Goal: Information Seeking & Learning: Learn about a topic

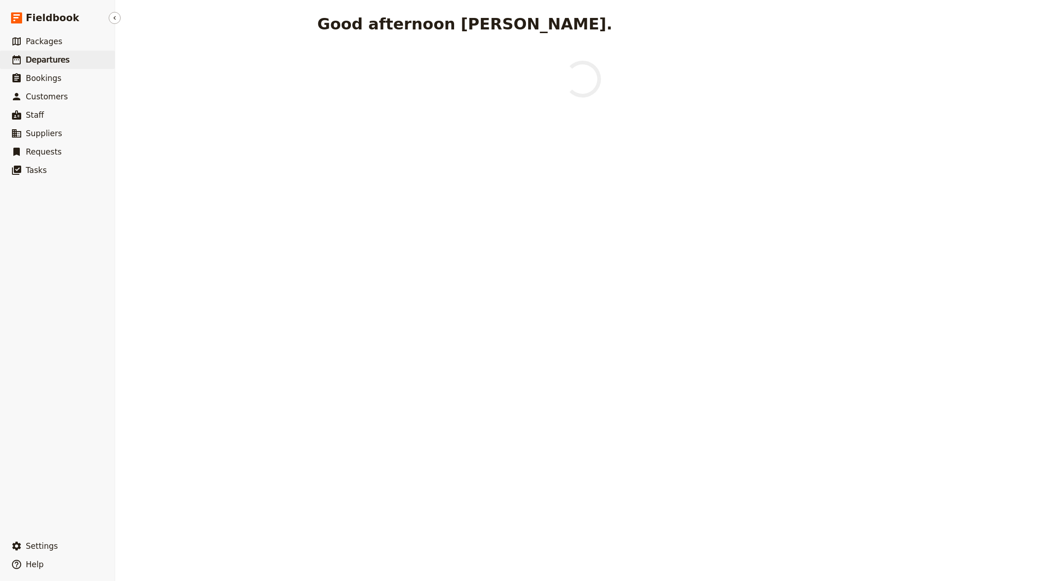
click at [60, 62] on span "Departures" at bounding box center [48, 59] width 44 height 9
select select "CREATED_AT"
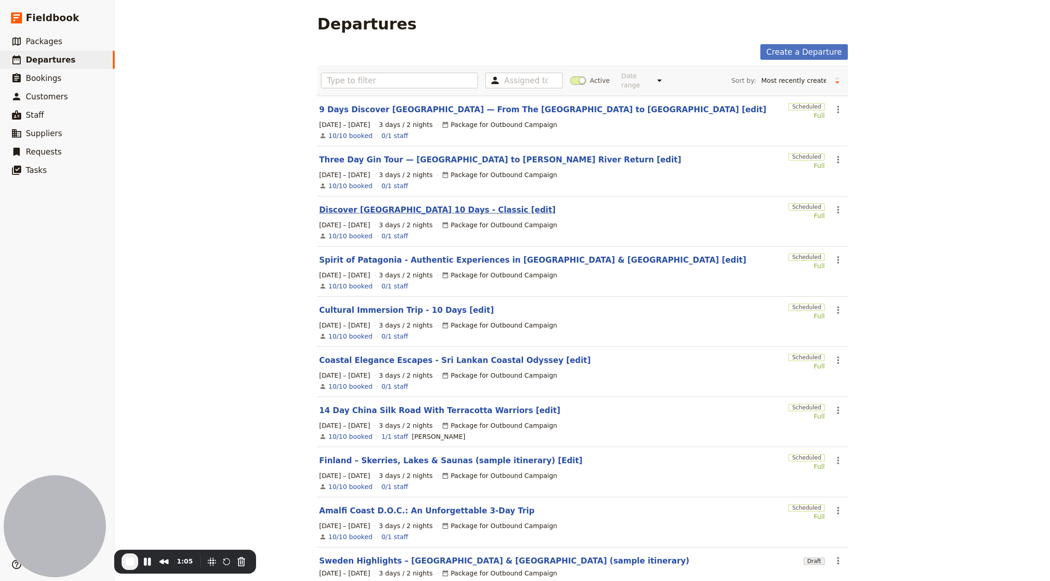
scroll to position [19, 0]
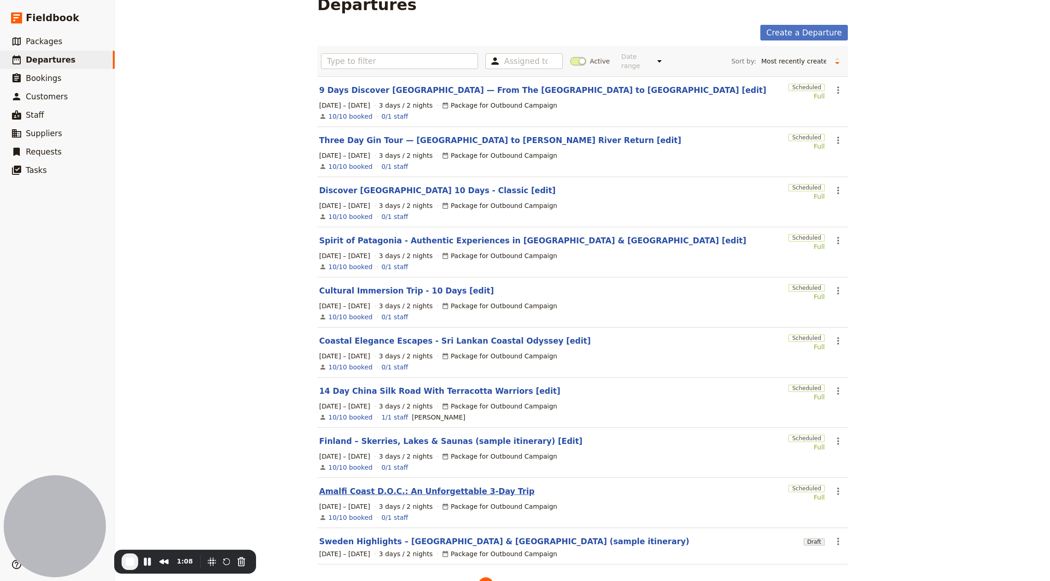
click at [461, 486] on link "Amalfi Coast D.O.C.: An Unforgettable 3-Day Trip" at bounding box center [426, 491] width 215 height 11
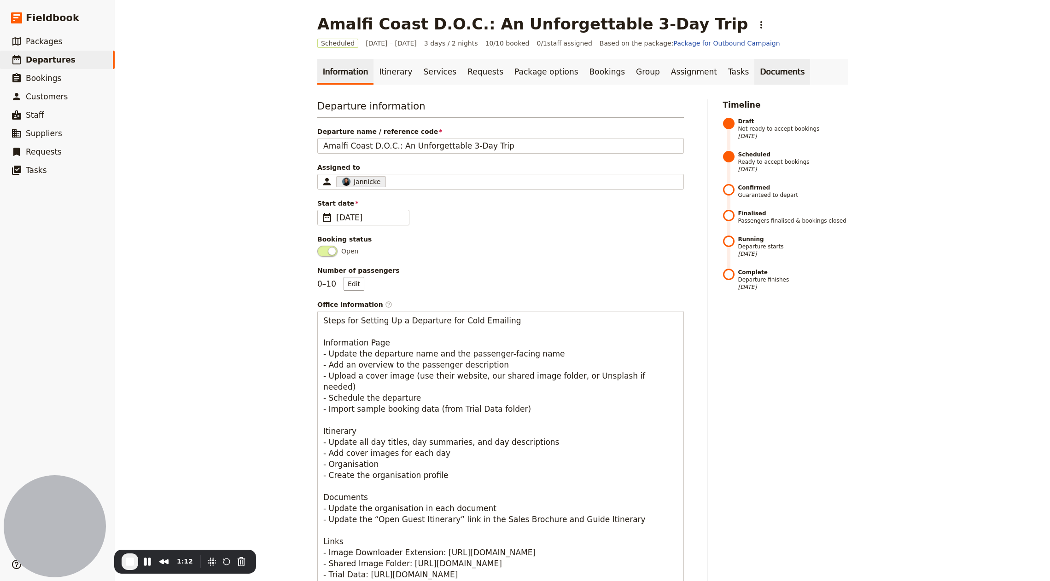
click at [771, 79] on link "Documents" at bounding box center [782, 72] width 56 height 26
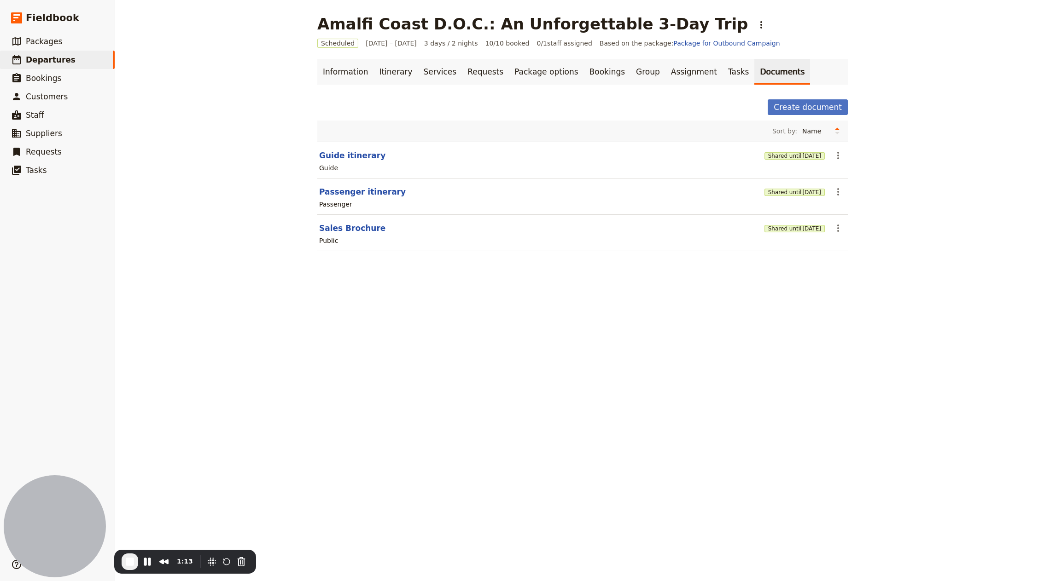
click at [342, 233] on section "Sales Brochure Shared until [DATE] ​ Public" at bounding box center [582, 233] width 530 height 36
click at [345, 226] on button "Sales Brochure" at bounding box center [352, 228] width 66 height 11
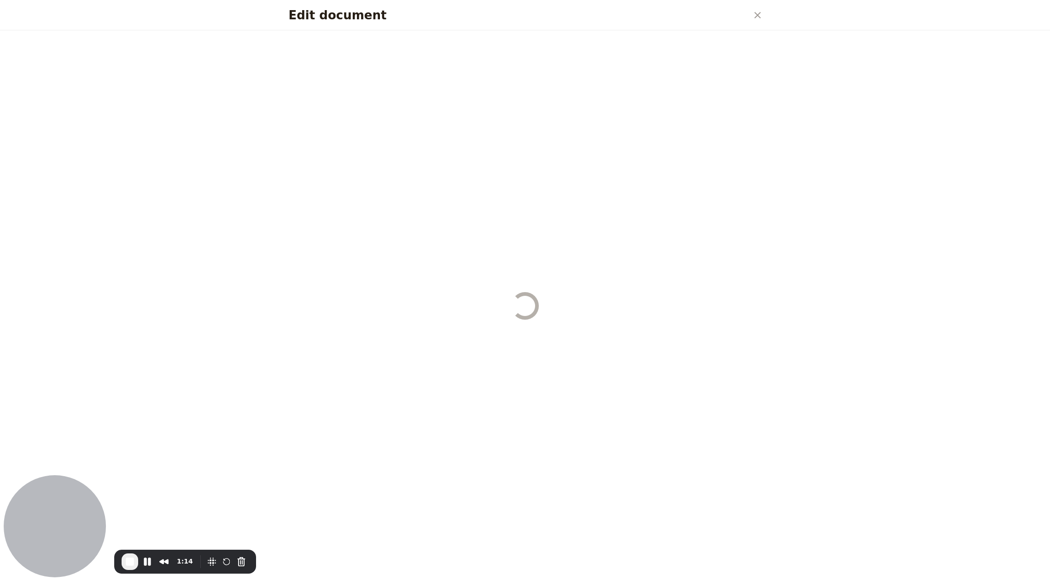
select select "DEFAULT"
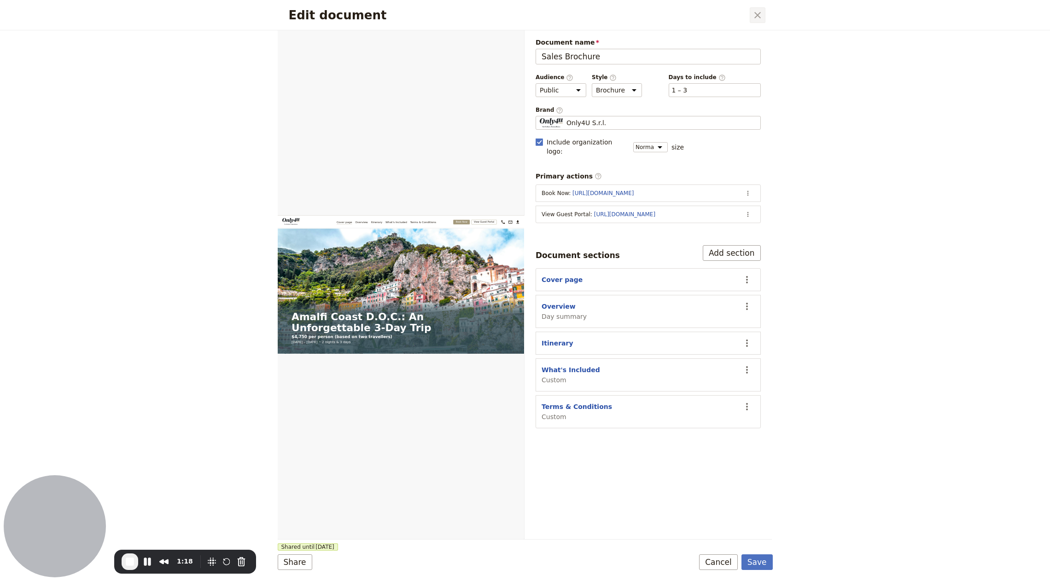
click at [760, 18] on icon "Close dialog" at bounding box center [757, 15] width 11 height 11
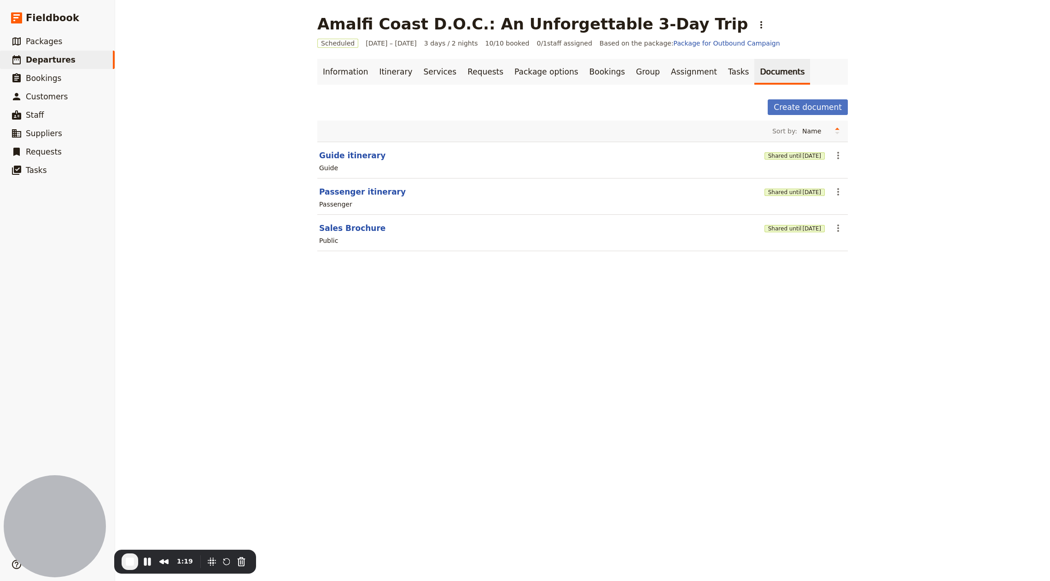
click at [538, 334] on div "Amalfi Coast D.O.C.: An Unforgettable 3-Day Trip ​ Scheduled [DATE] – [DATE] 3 …" at bounding box center [582, 290] width 934 height 581
click at [75, 58] on link "​ Departures" at bounding box center [57, 60] width 115 height 18
select select "CREATED_AT"
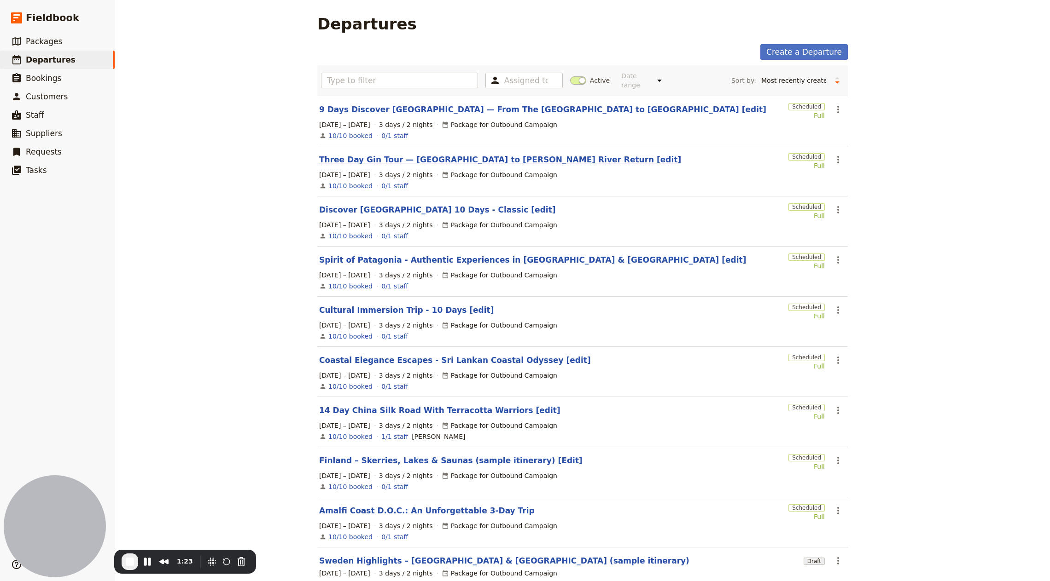
click at [487, 155] on link "Three Day Gin Tour — [GEOGRAPHIC_DATA] to [PERSON_NAME] River Return [edit]" at bounding box center [500, 159] width 362 height 11
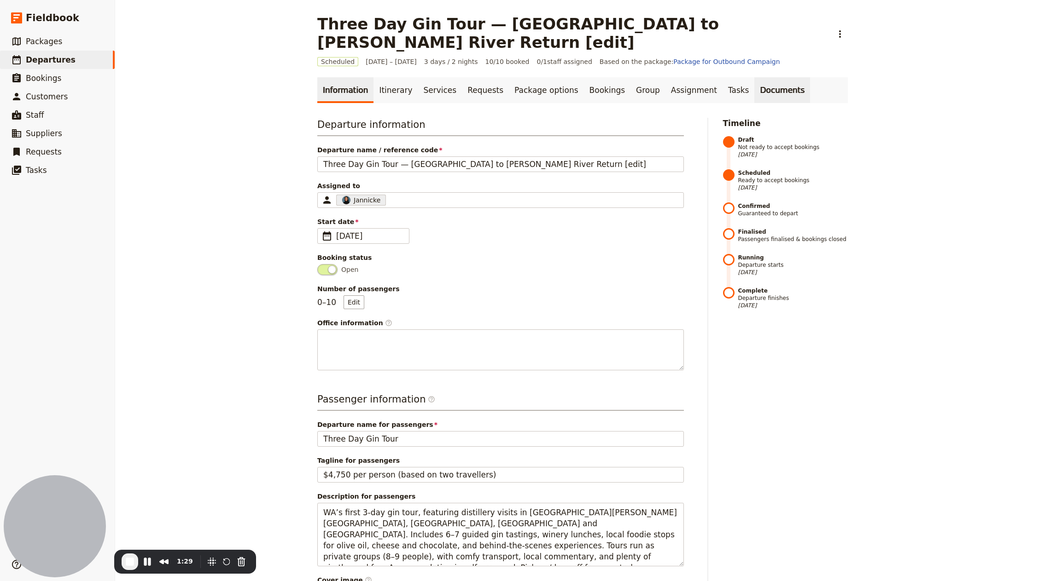
click at [754, 77] on link "Documents" at bounding box center [782, 90] width 56 height 26
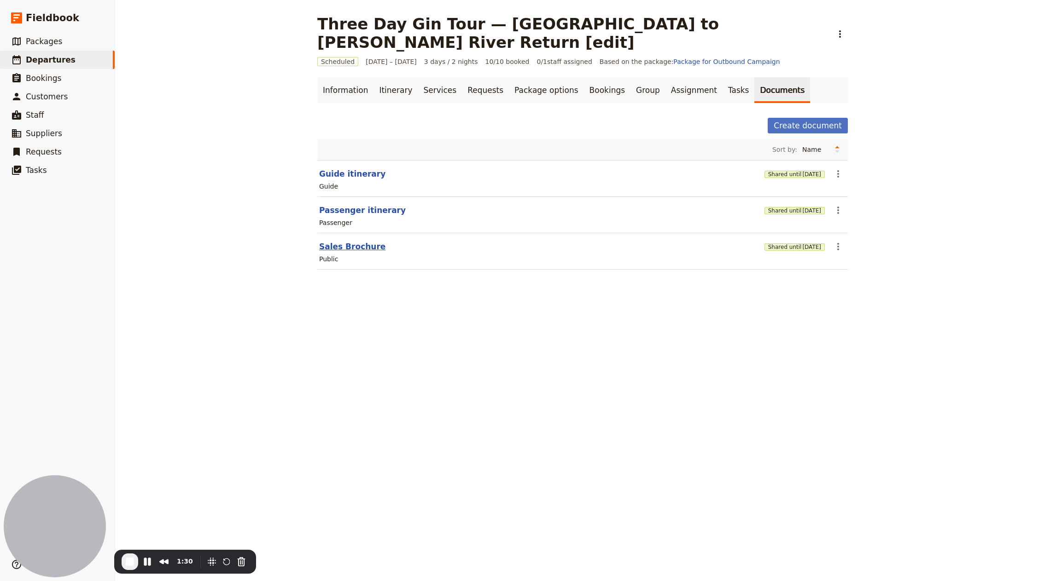
click at [336, 241] on button "Sales Brochure" at bounding box center [352, 246] width 66 height 11
select select "DEFAULT"
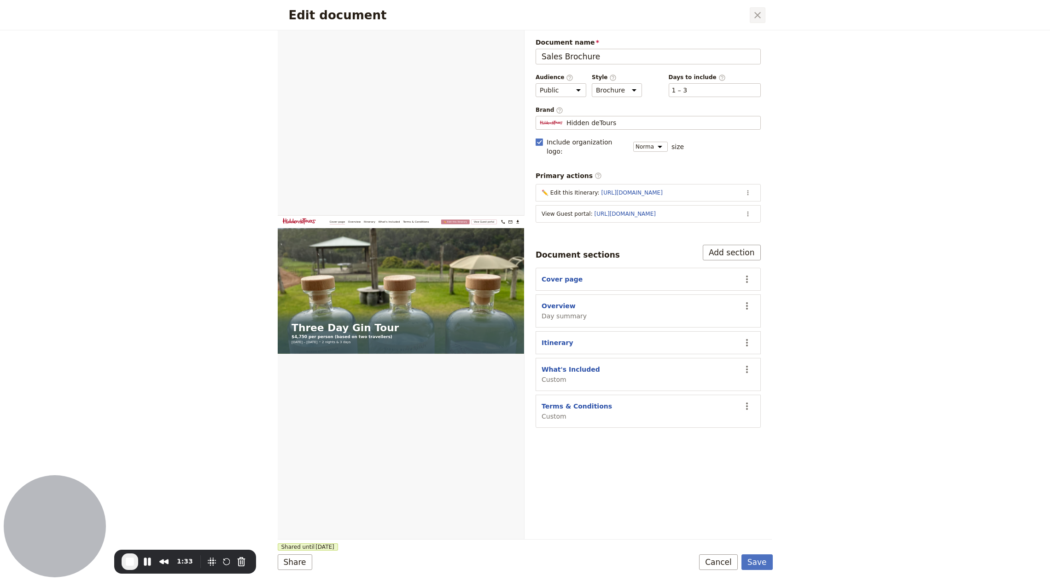
click at [757, 15] on icon "Close dialog" at bounding box center [757, 15] width 6 height 6
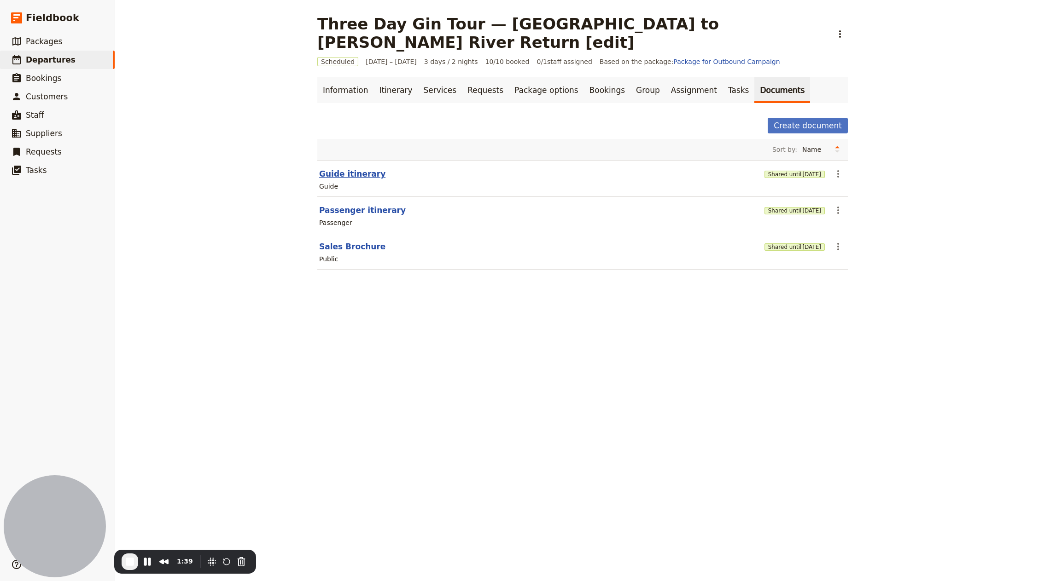
click at [348, 168] on button "Guide itinerary" at bounding box center [352, 173] width 66 height 11
select select "STAFF"
select select "RUN_SHEET"
select select "LARGE"
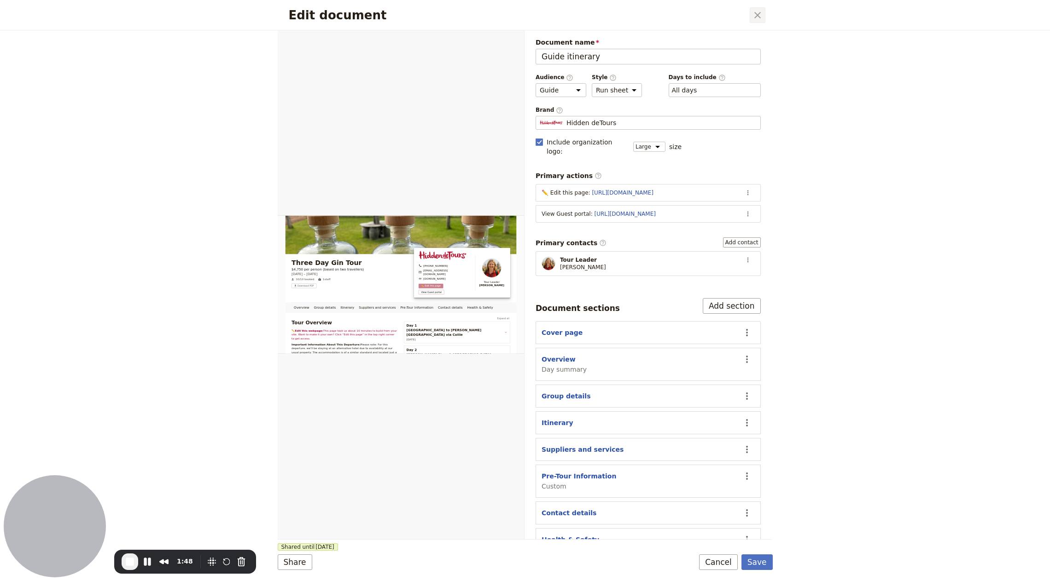
click at [758, 10] on icon "Close dialog" at bounding box center [757, 15] width 11 height 11
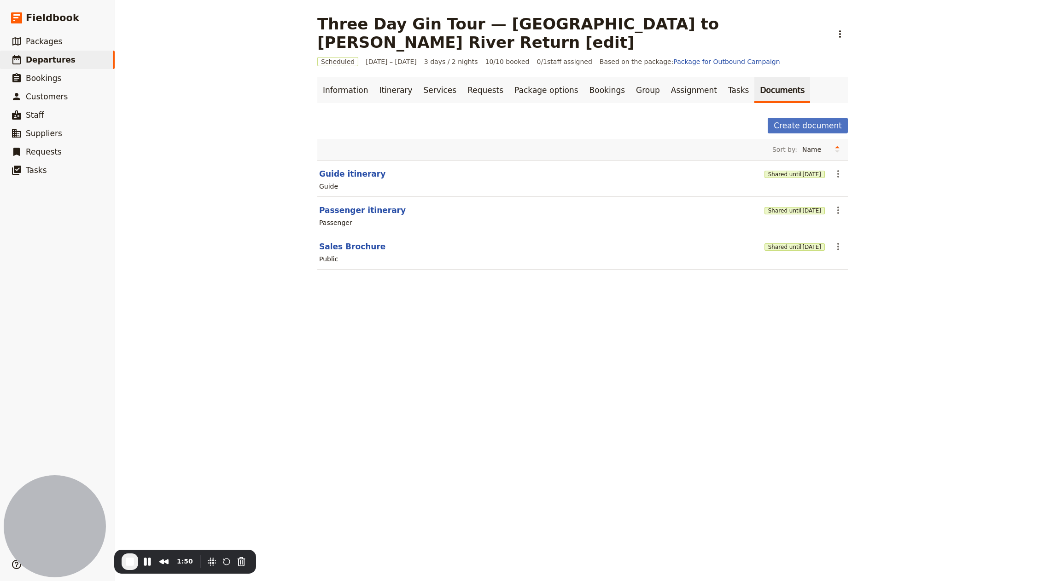
click at [376, 197] on section "Passenger itinerary Shared until [DATE] ​ Passenger" at bounding box center [582, 215] width 530 height 36
click at [376, 205] on button "Passenger itinerary" at bounding box center [362, 210] width 87 height 11
select select "PASSENGER"
select select "RUN_SHEET"
select select "LARGE"
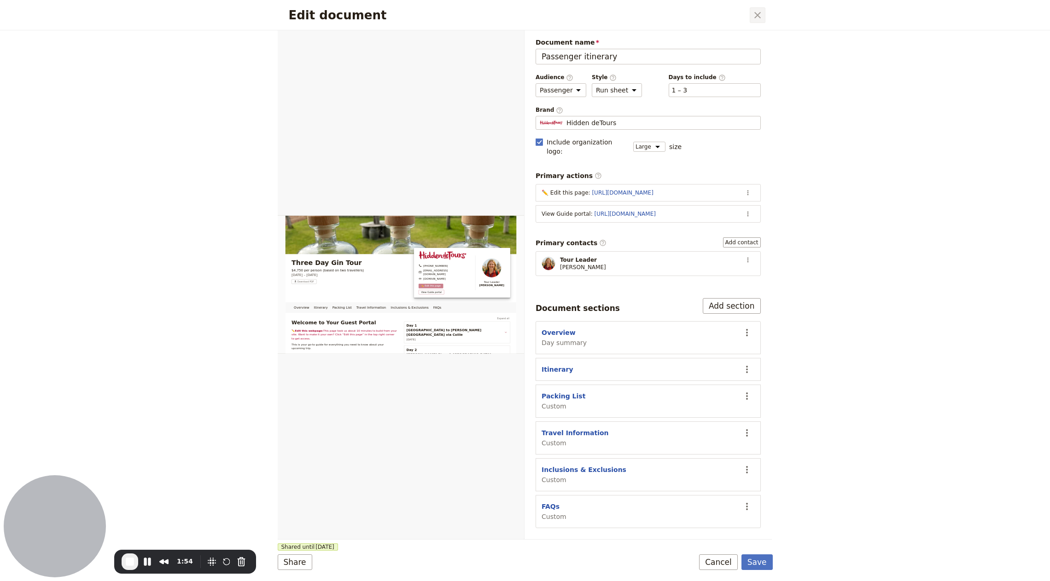
click at [758, 17] on icon "Close dialog" at bounding box center [757, 15] width 6 height 6
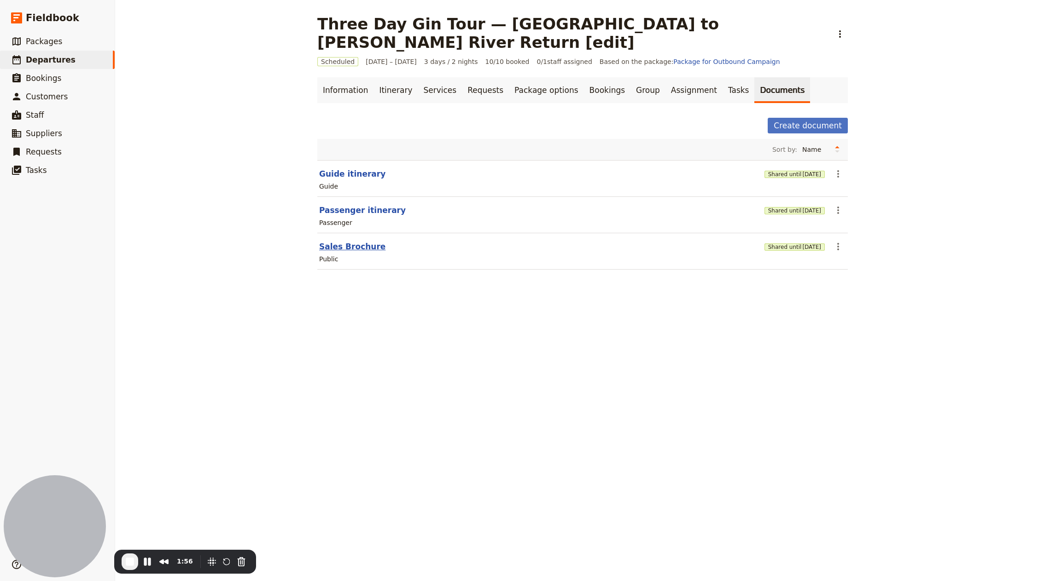
click at [350, 241] on button "Sales Brochure" at bounding box center [352, 246] width 66 height 11
select select "DEFAULT"
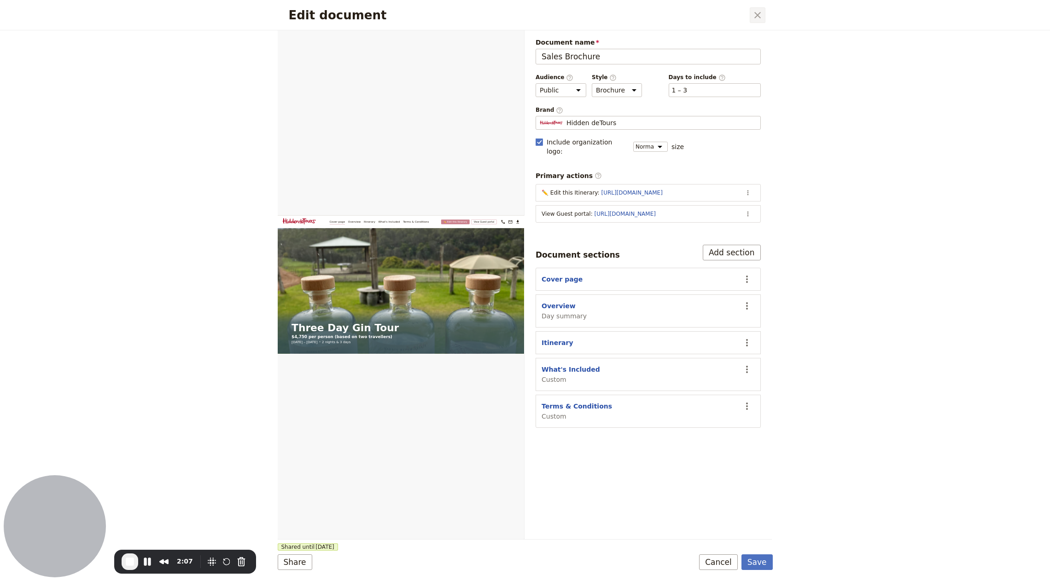
click at [763, 18] on button "​" at bounding box center [757, 15] width 16 height 16
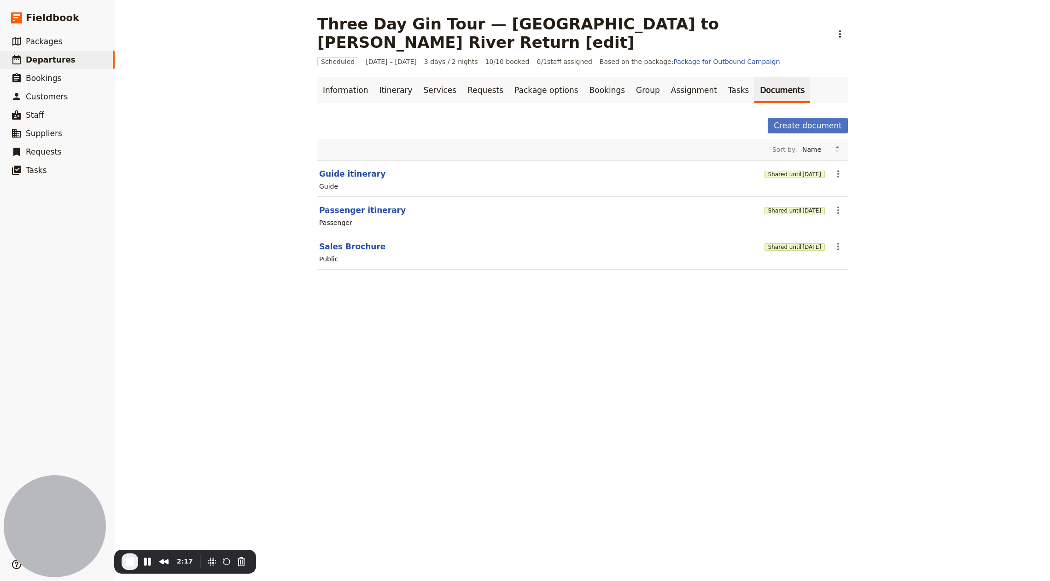
click at [355, 160] on section "Guide itinerary Shared until [DATE] ​ Guide" at bounding box center [582, 178] width 530 height 37
click at [354, 168] on button "Guide itinerary" at bounding box center [352, 173] width 66 height 11
select select "STAFF"
select select "RUN_SHEET"
select select "LARGE"
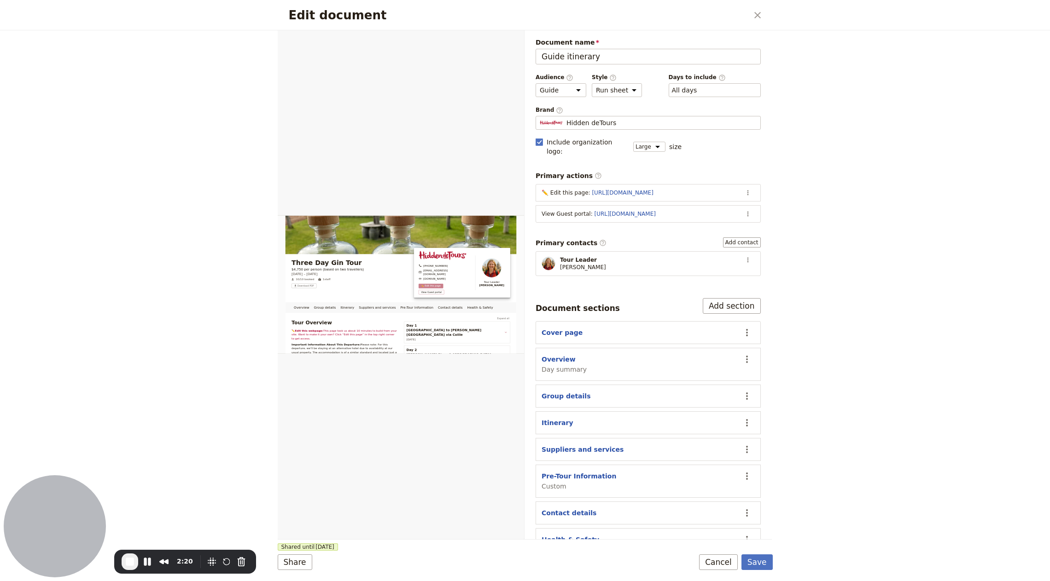
click at [748, 14] on div "Edit document ​" at bounding box center [525, 15] width 495 height 30
click at [757, 15] on icon "Close dialog" at bounding box center [757, 15] width 6 height 6
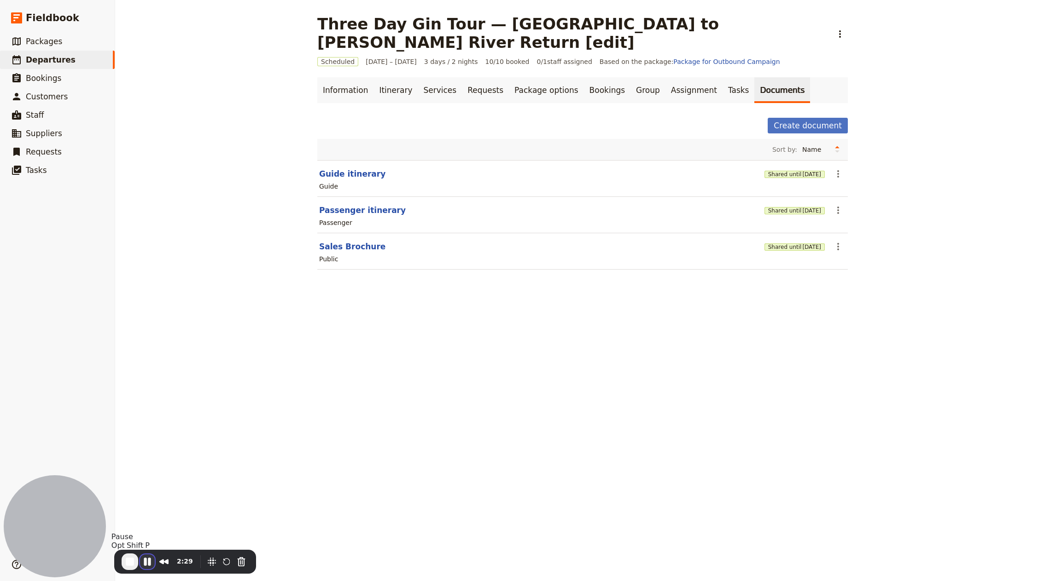
click at [148, 562] on button "Pause Recording" at bounding box center [147, 562] width 15 height 15
click at [166, 560] on button "Rewind and Trim Recording" at bounding box center [165, 563] width 15 height 15
click at [1027, 27] on span at bounding box center [1027, 23] width 0 height 7
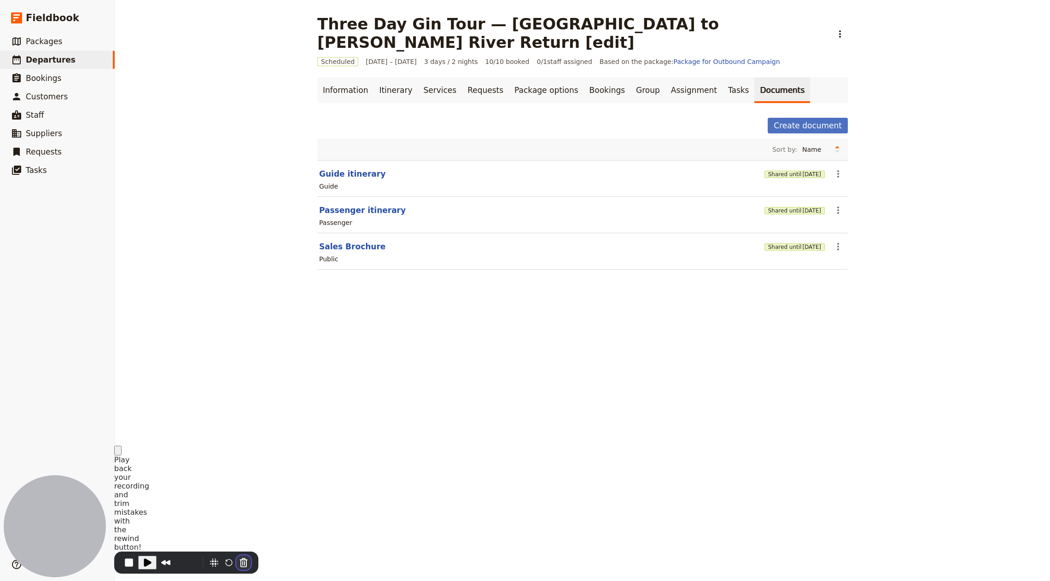
click at [239, 560] on button "Cancel Recording" at bounding box center [243, 563] width 15 height 15
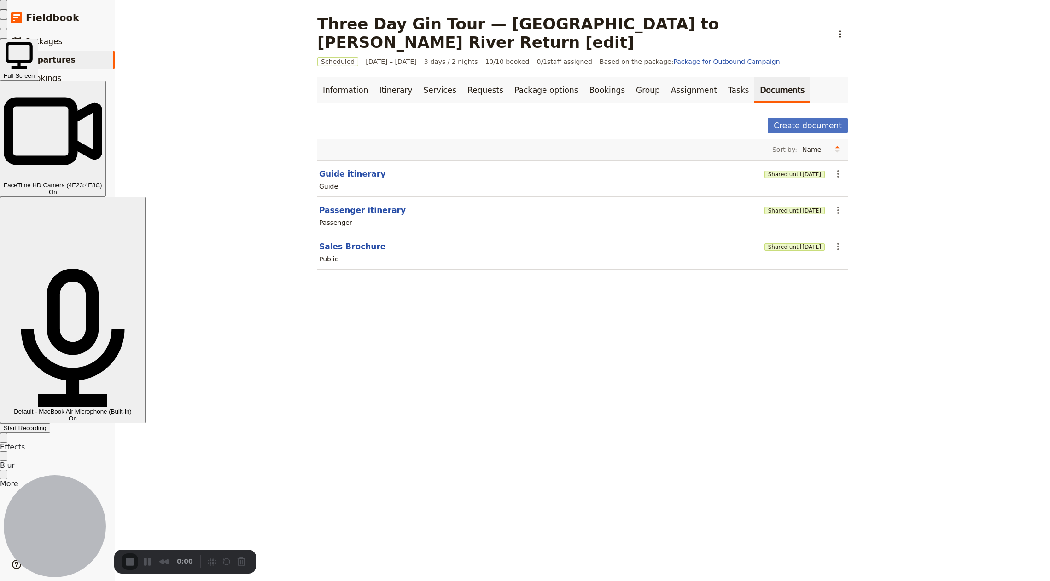
click at [132, 408] on span "Default - MacBook Air Microphone (Built-in)" at bounding box center [73, 411] width 118 height 7
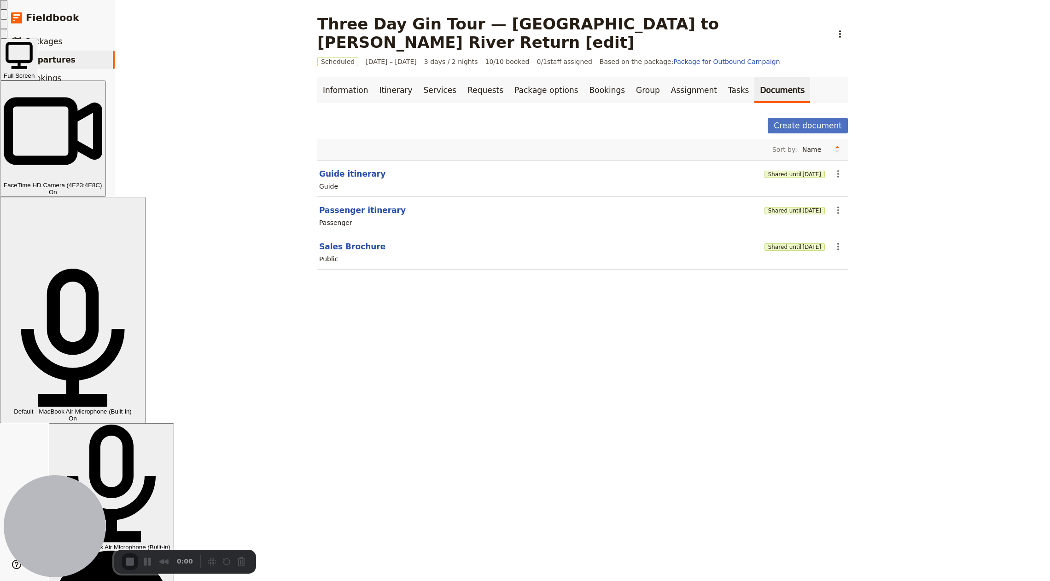
click at [170, 544] on div "Default - MacBook Air Microphone (Built-in)" at bounding box center [111, 547] width 118 height 7
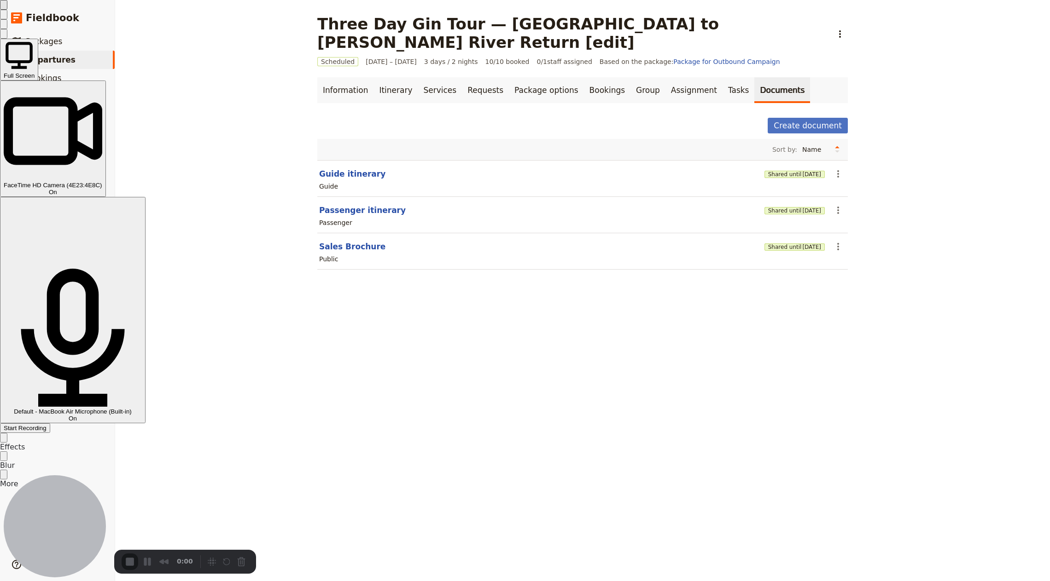
click at [7, 10] on button "Close" at bounding box center [3, 5] width 7 height 10
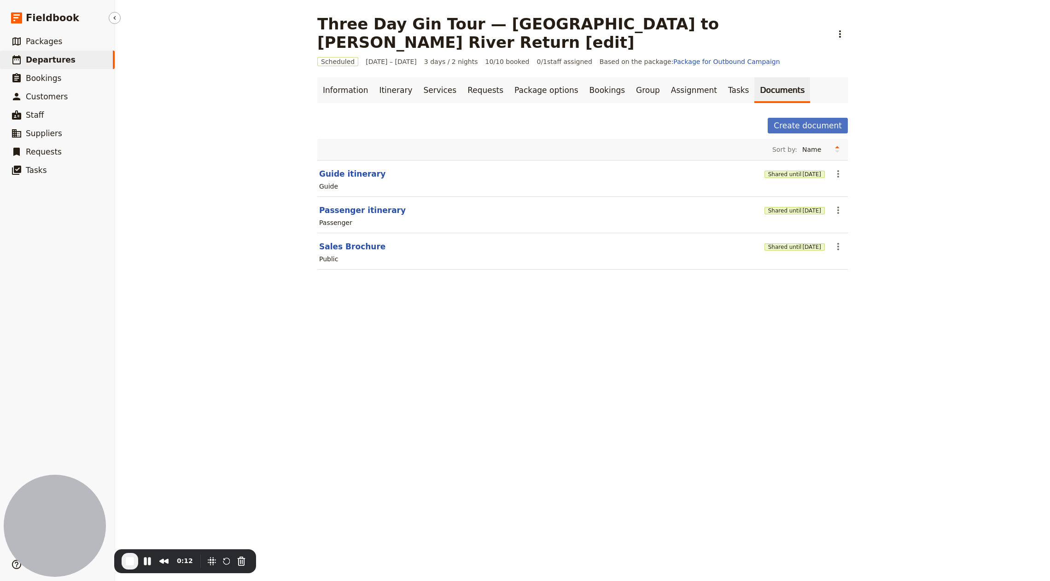
click at [84, 62] on link "​ Departures" at bounding box center [57, 60] width 115 height 18
select select "CREATED_AT"
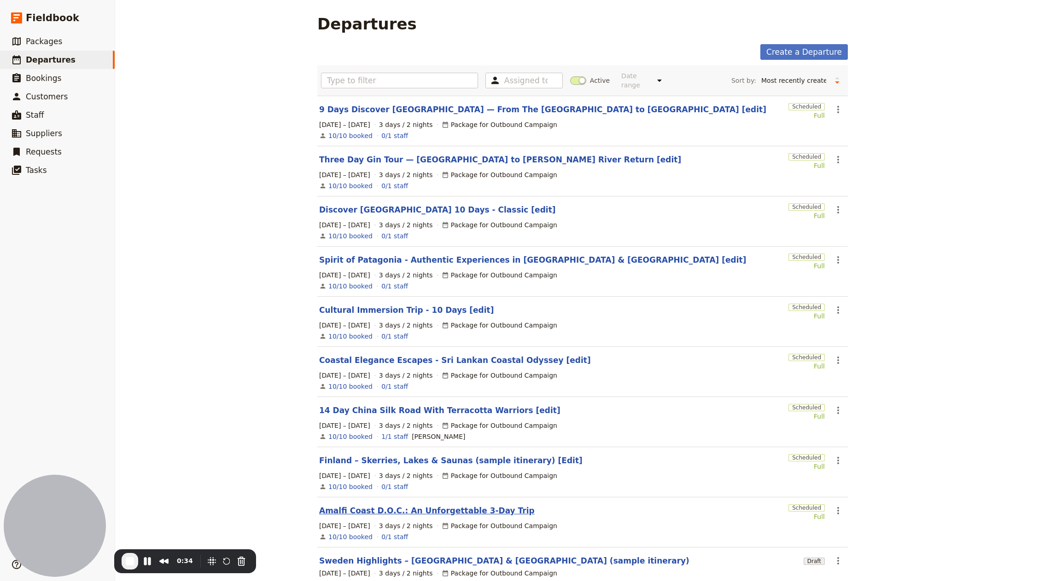
click at [483, 505] on link "Amalfi Coast D.O.C.: An Unforgettable 3-Day Trip" at bounding box center [426, 510] width 215 height 11
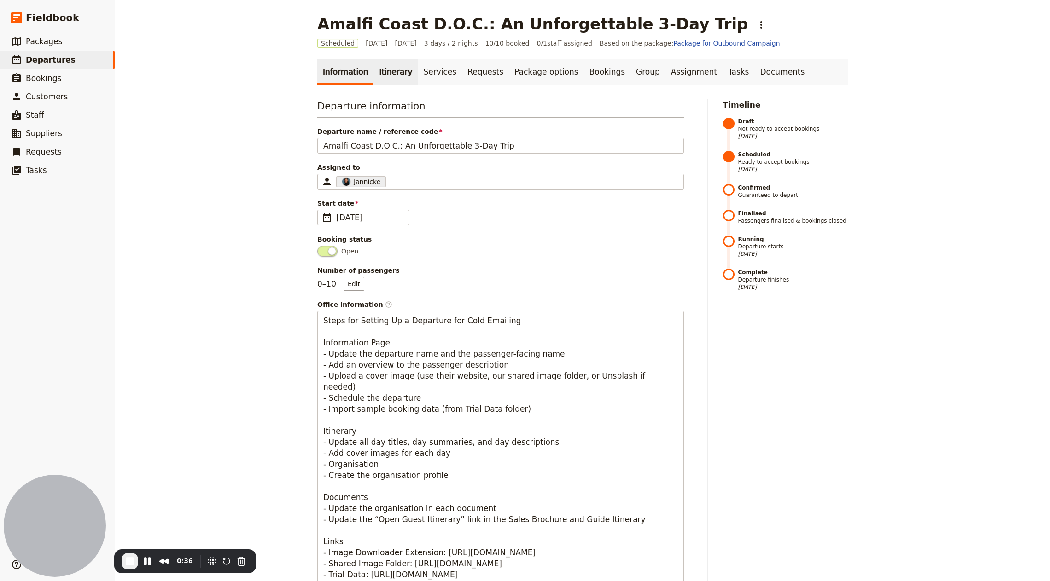
click at [388, 76] on link "Itinerary" at bounding box center [395, 72] width 44 height 26
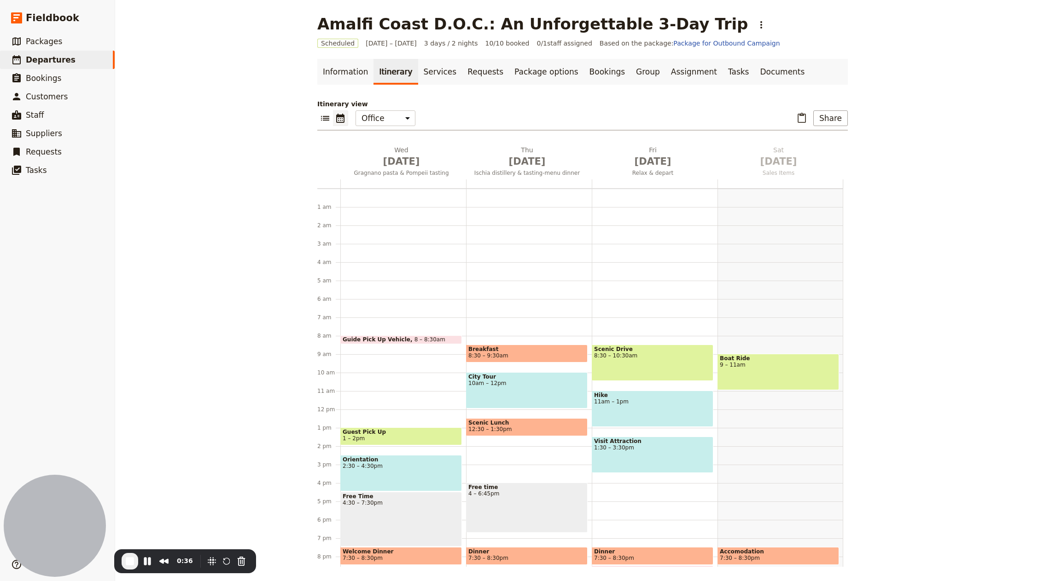
scroll to position [64, 0]
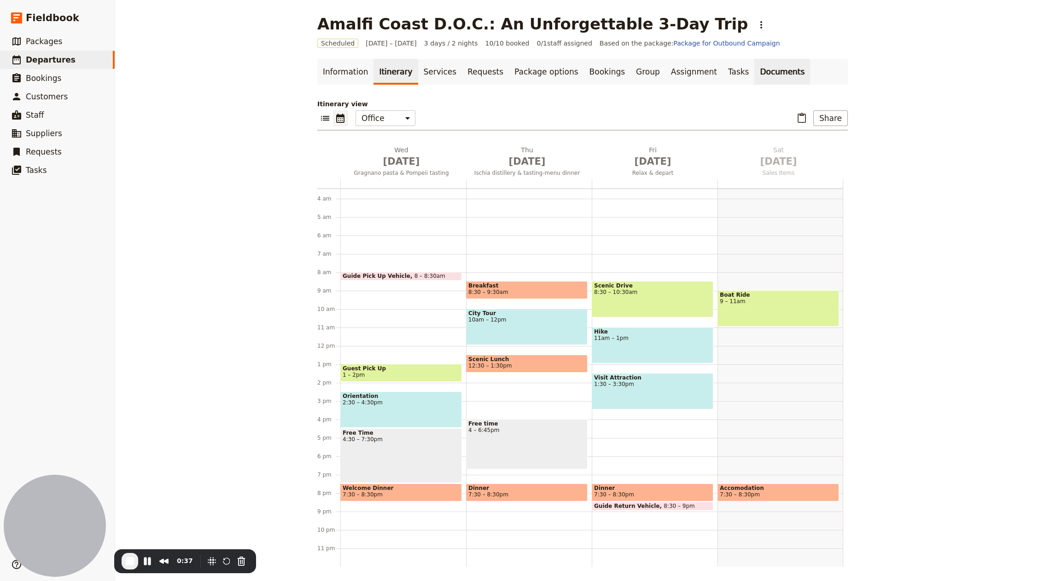
click at [754, 68] on link "Documents" at bounding box center [782, 72] width 56 height 26
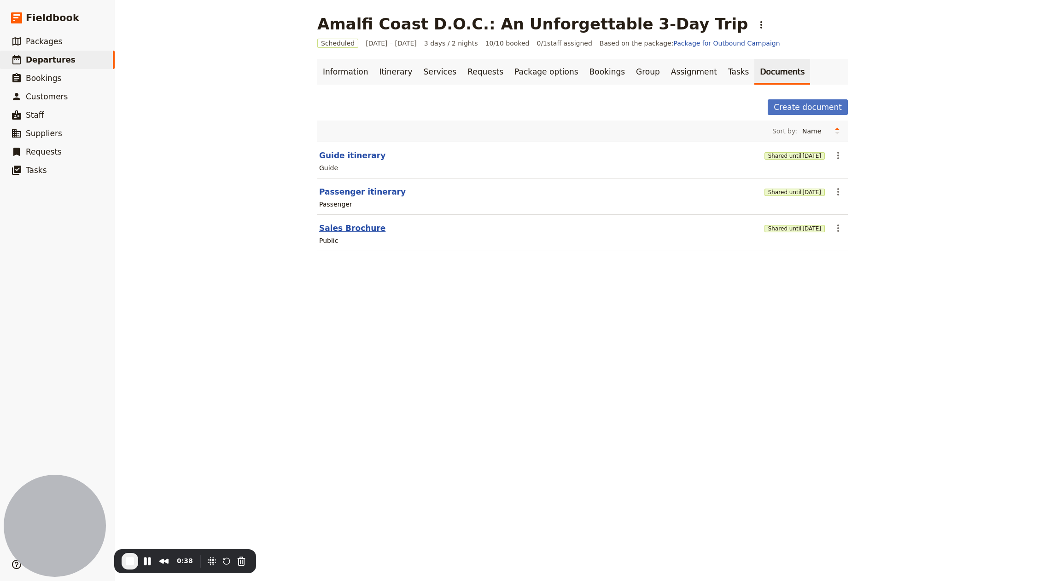
click at [356, 226] on button "Sales Brochure" at bounding box center [352, 228] width 66 height 11
select select "DEFAULT"
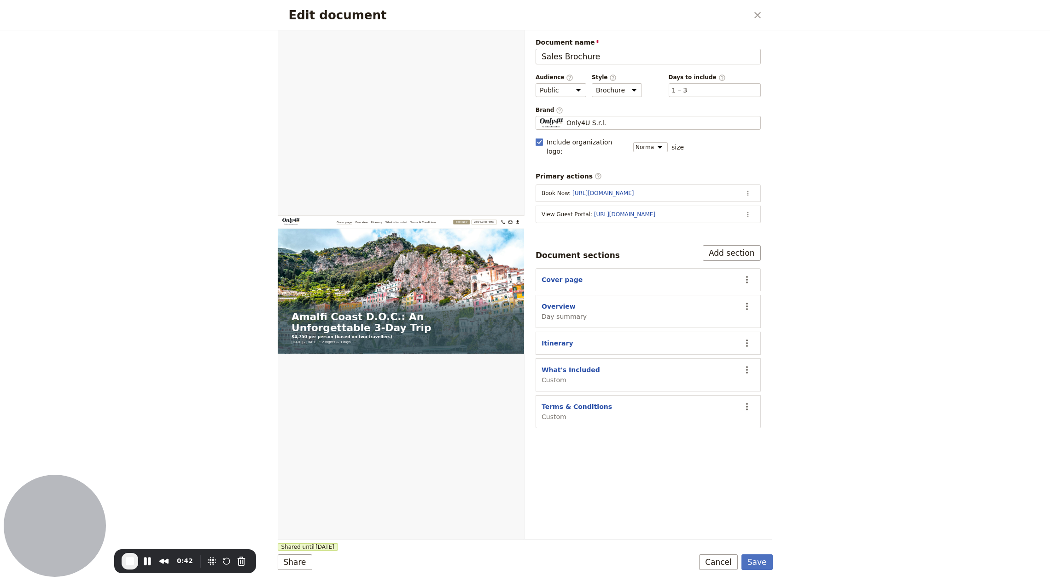
click at [767, 13] on div "Edit document ​" at bounding box center [525, 15] width 495 height 30
click at [758, 13] on icon "Close dialog" at bounding box center [757, 15] width 6 height 6
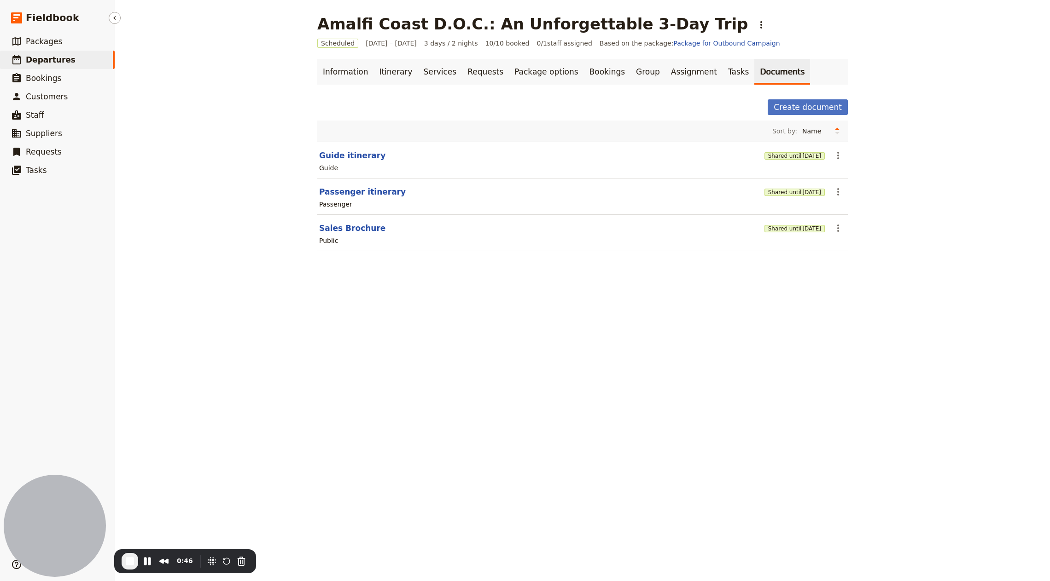
click at [54, 62] on span "Departures" at bounding box center [51, 59] width 50 height 9
select select "CREATED_AT"
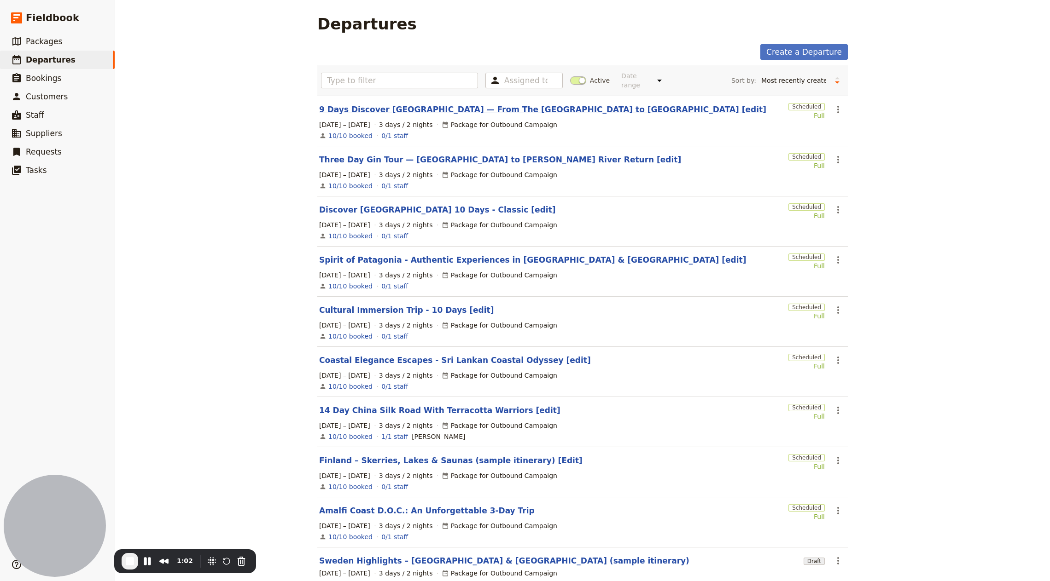
click at [574, 104] on link "9 Days Discover [GEOGRAPHIC_DATA] — From The [GEOGRAPHIC_DATA] to [GEOGRAPHIC_D…" at bounding box center [542, 109] width 447 height 11
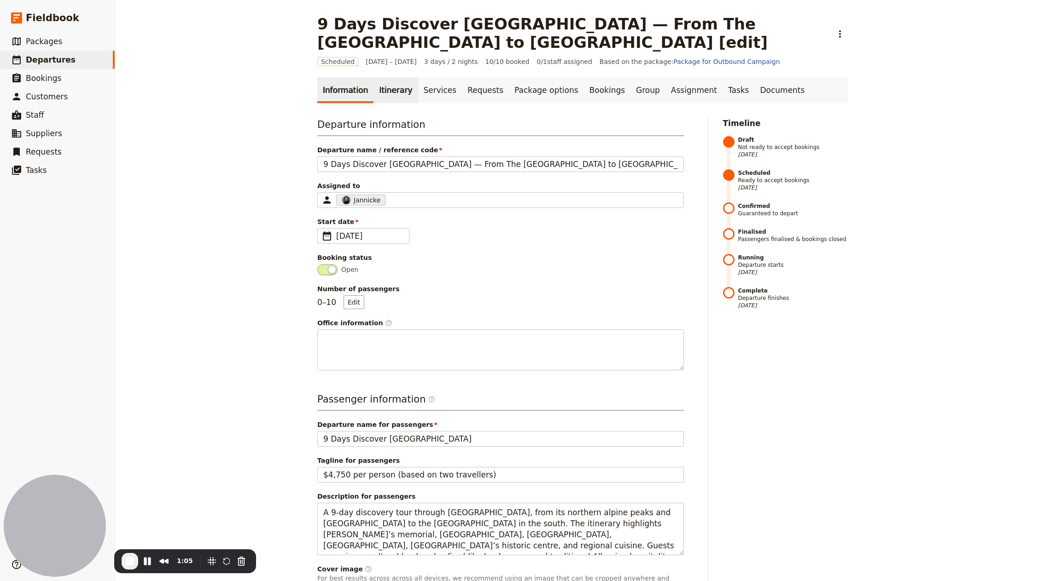
click at [391, 99] on link "Itinerary" at bounding box center [395, 90] width 44 height 26
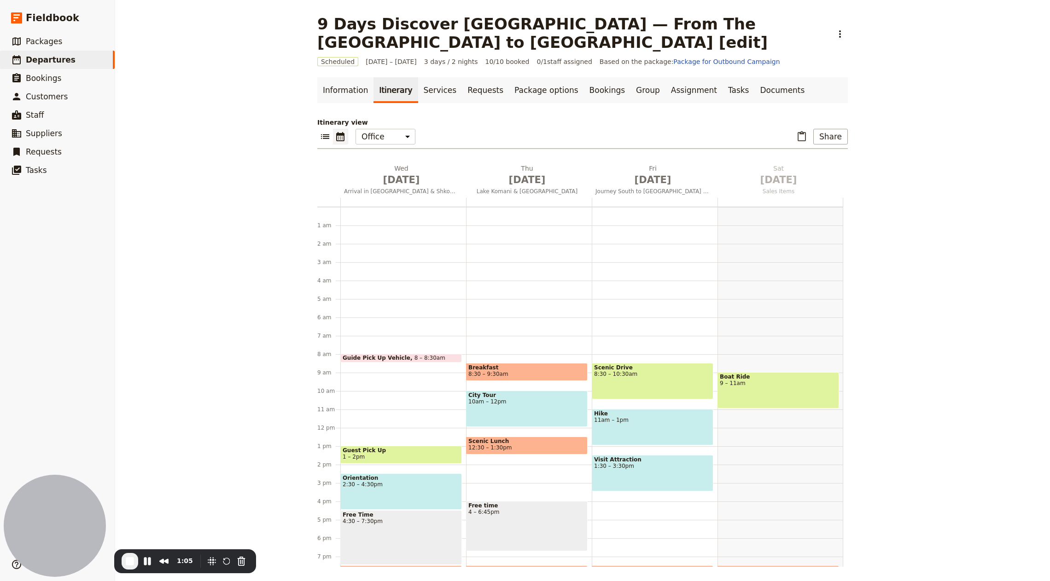
scroll to position [82, 0]
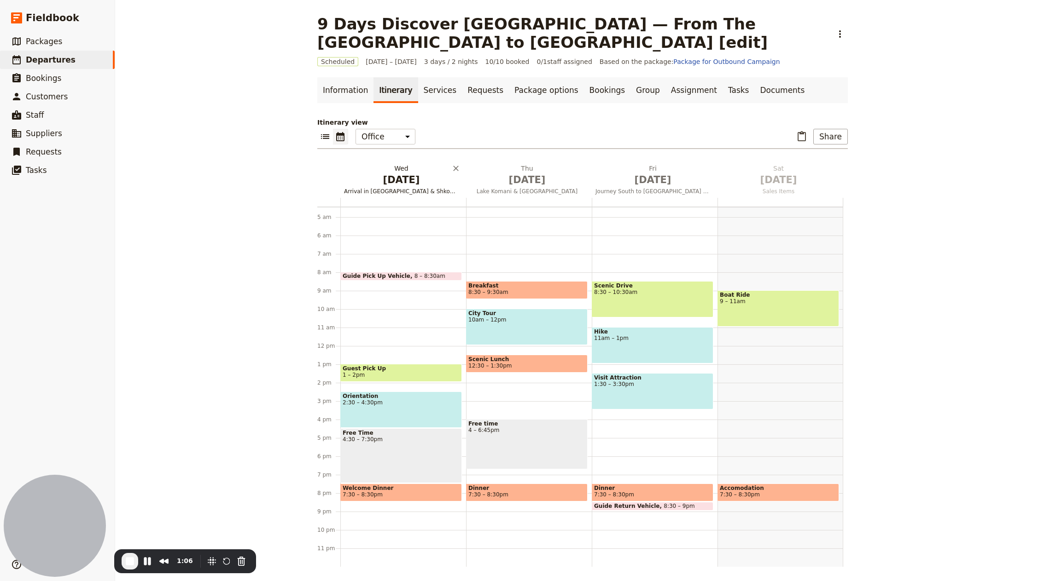
click at [404, 191] on span "Arrival in [GEOGRAPHIC_DATA] & Shkodra" at bounding box center [401, 191] width 122 height 7
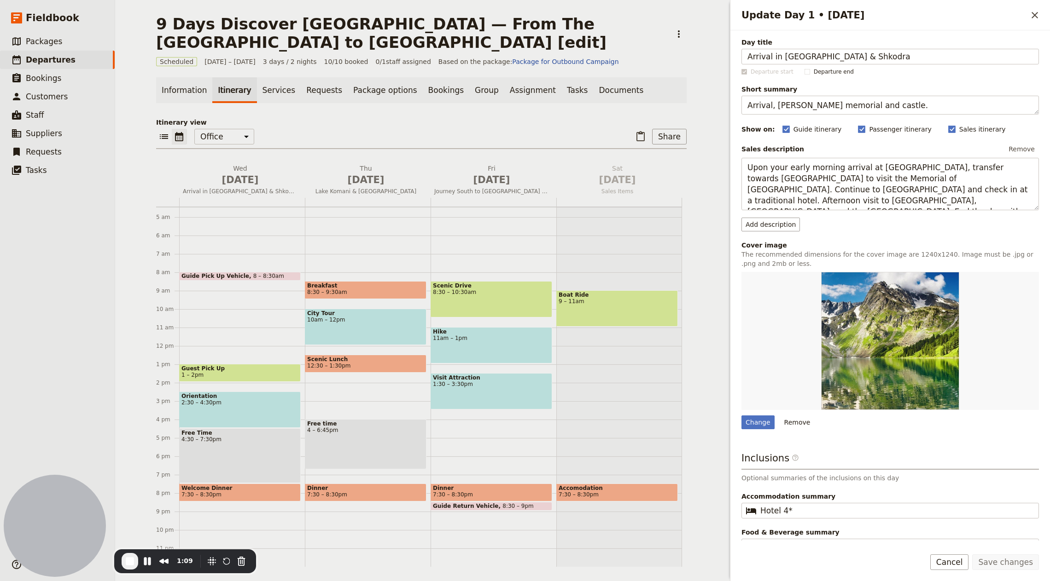
scroll to position [23, 0]
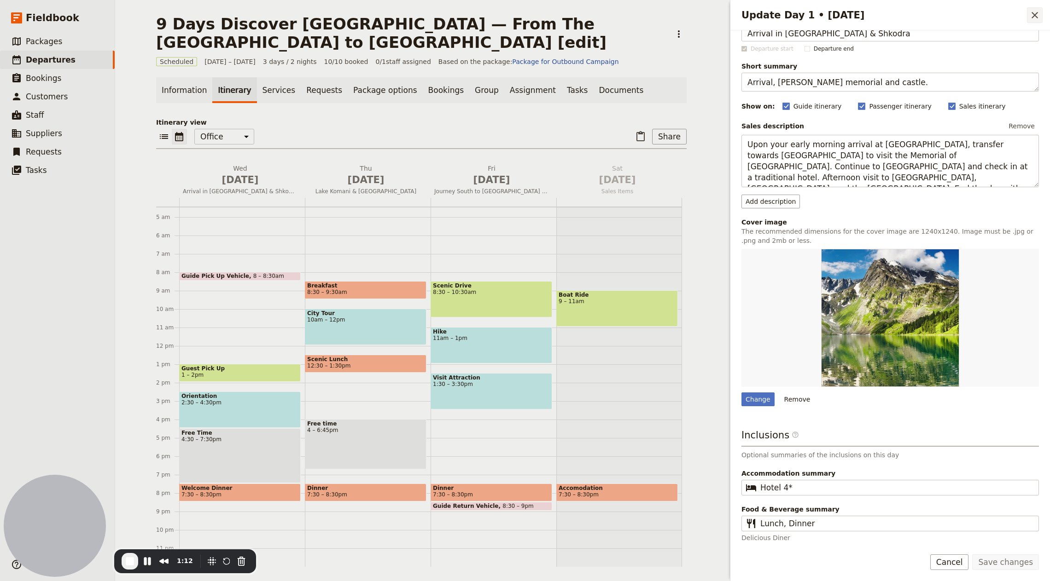
click at [1036, 16] on icon "Close drawer" at bounding box center [1034, 15] width 6 height 6
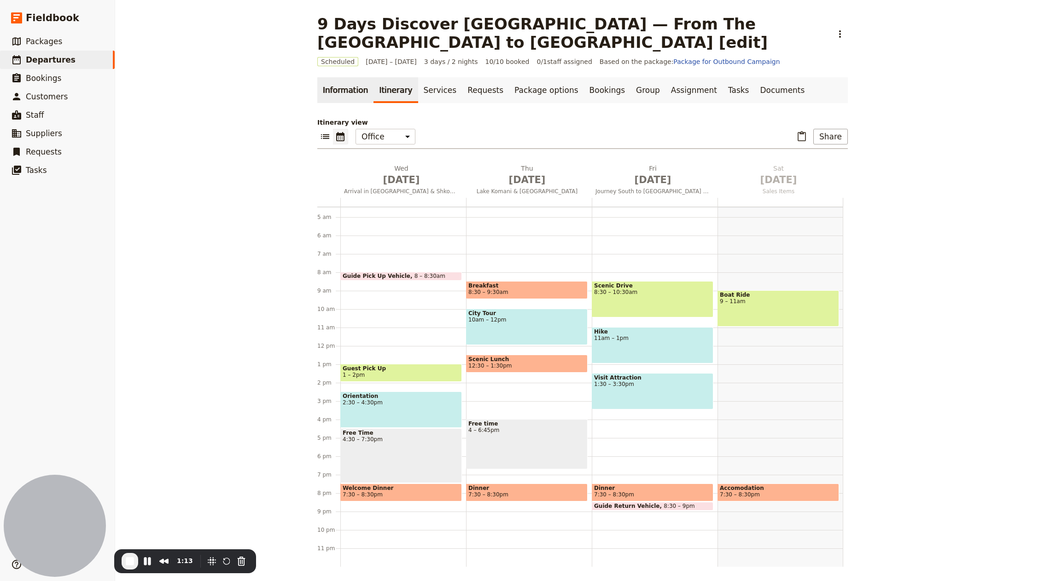
click at [360, 89] on link "Information" at bounding box center [345, 90] width 56 height 26
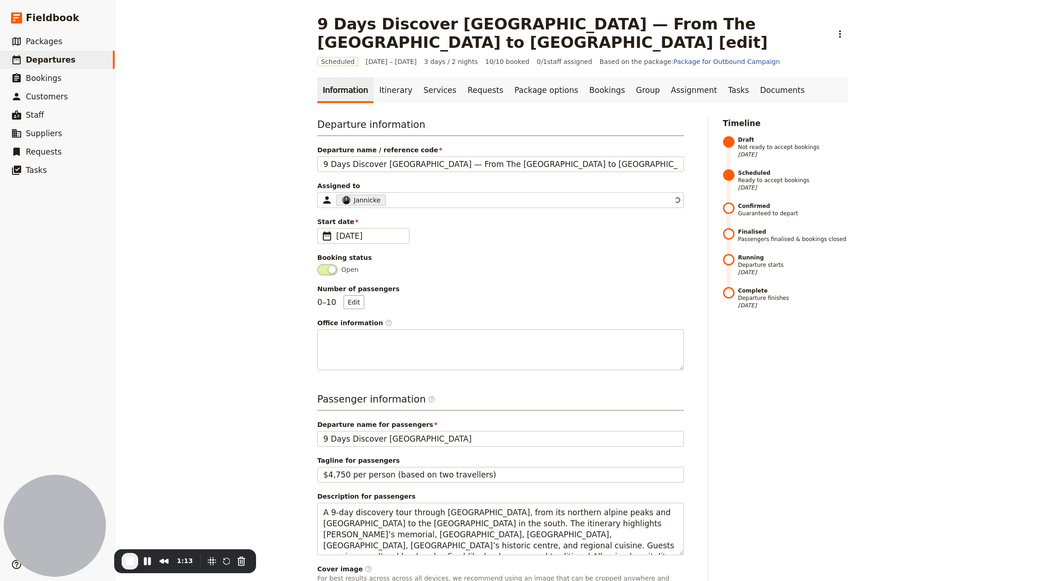
scroll to position [187, 0]
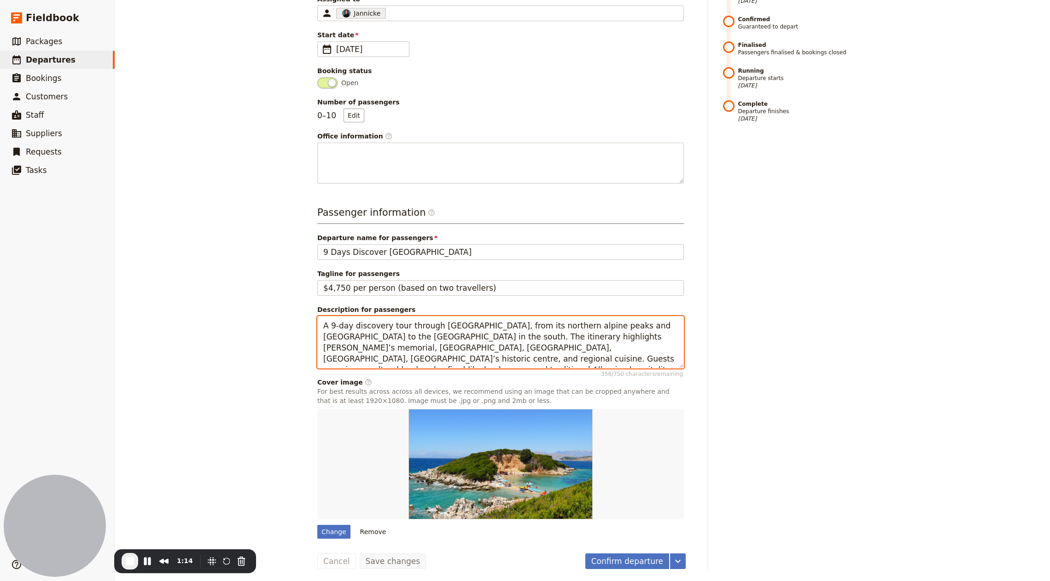
click at [460, 331] on textarea "A 9-day discovery tour through [GEOGRAPHIC_DATA], from its northern alpine peak…" at bounding box center [500, 342] width 366 height 52
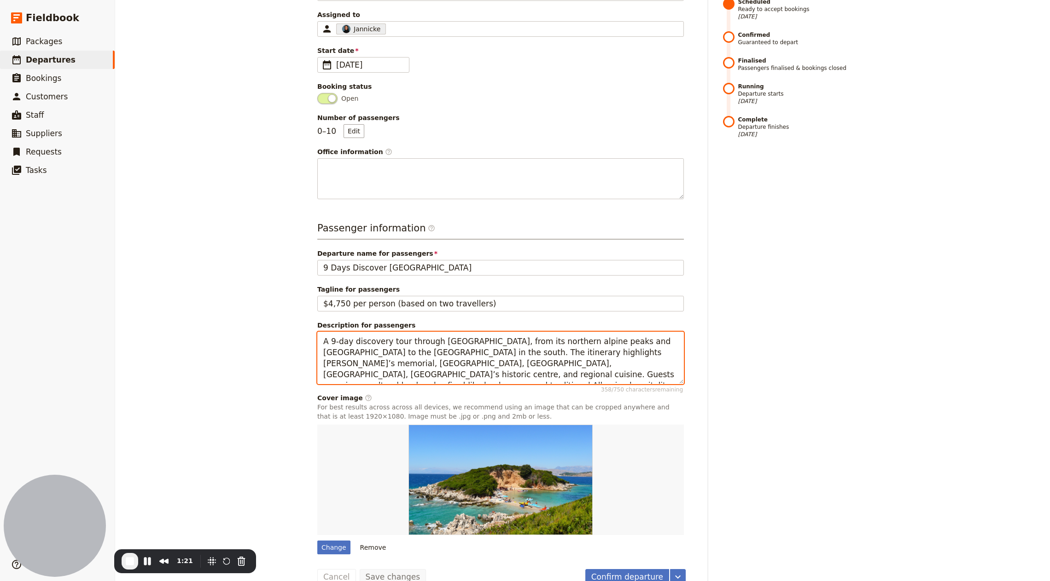
scroll to position [0, 0]
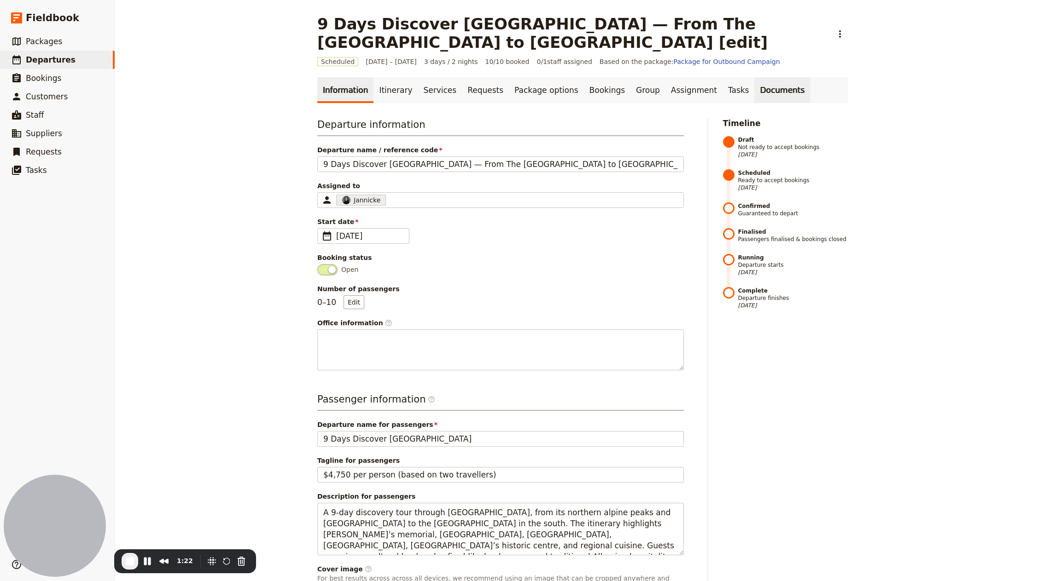
click at [754, 87] on link "Documents" at bounding box center [782, 90] width 56 height 26
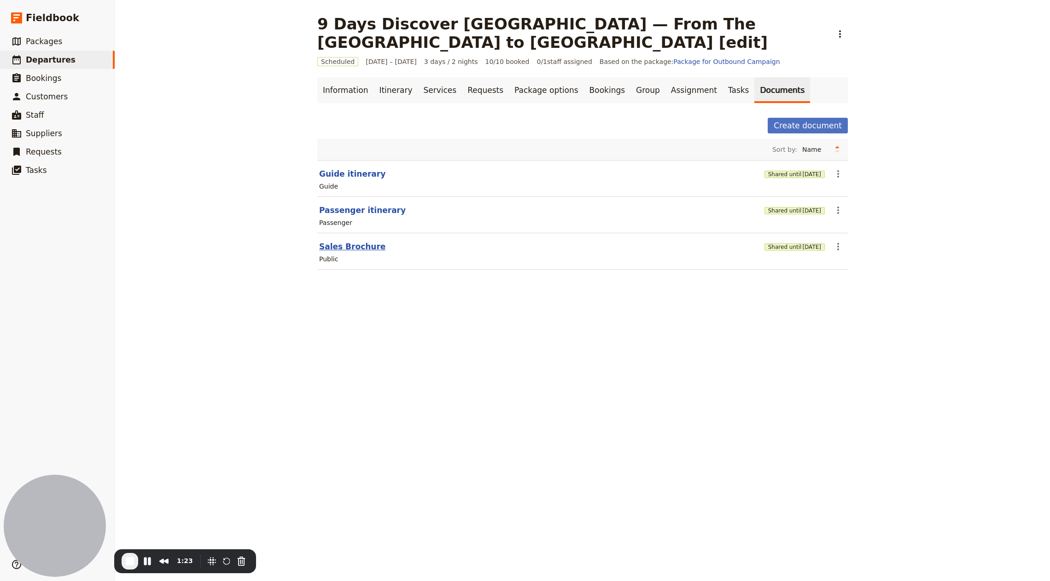
click at [352, 247] on button "Sales Brochure" at bounding box center [352, 246] width 66 height 11
select select "DEFAULT"
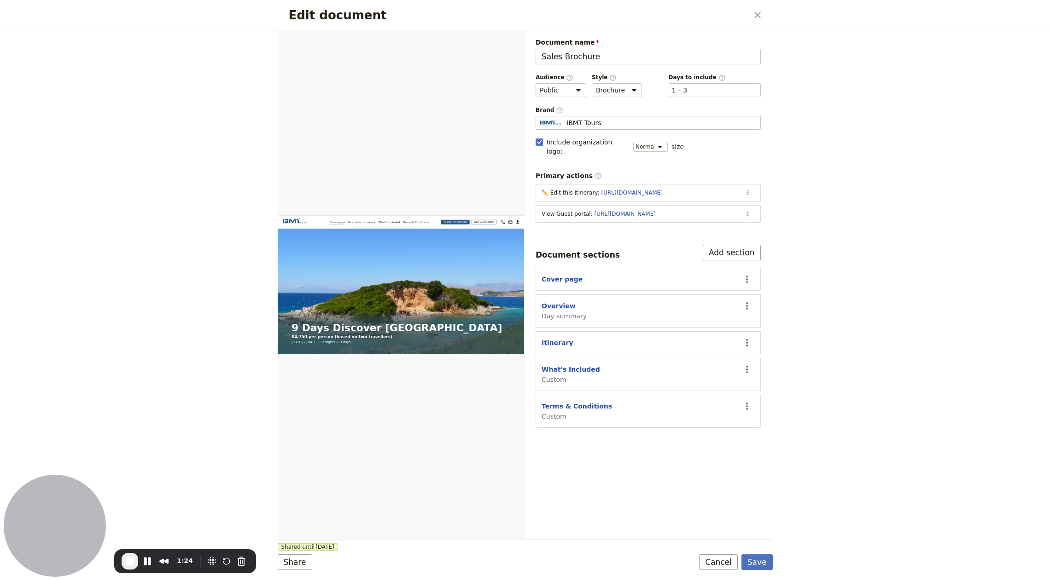
click at [545, 302] on button "Overview" at bounding box center [558, 306] width 34 height 9
select select "DAY_SUMMARY"
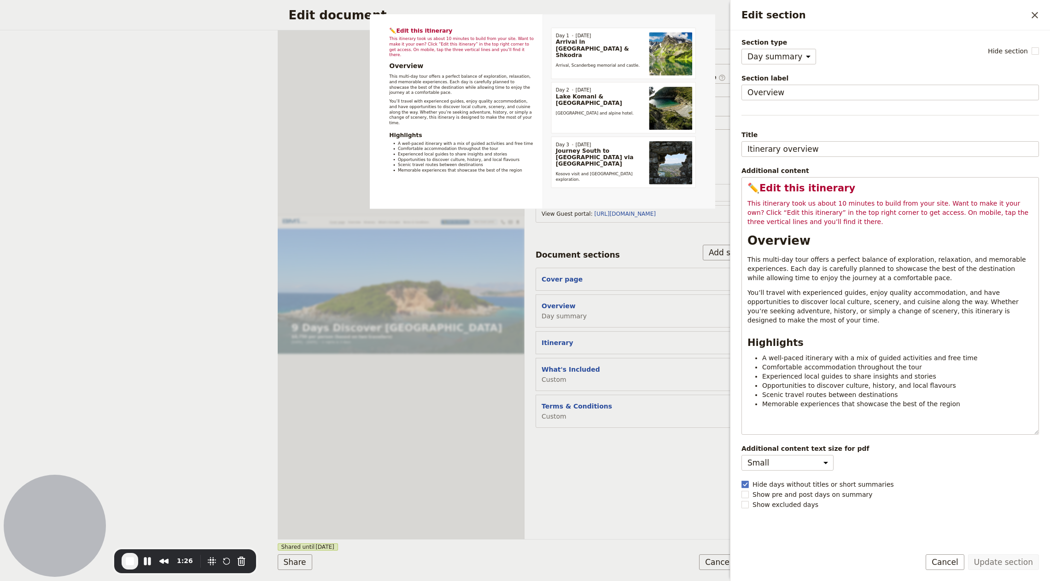
click at [161, 132] on div "Edit document ​ Web PDF ​ Document name Sales Brochure Preview Audience ​ Publi…" at bounding box center [525, 290] width 1050 height 581
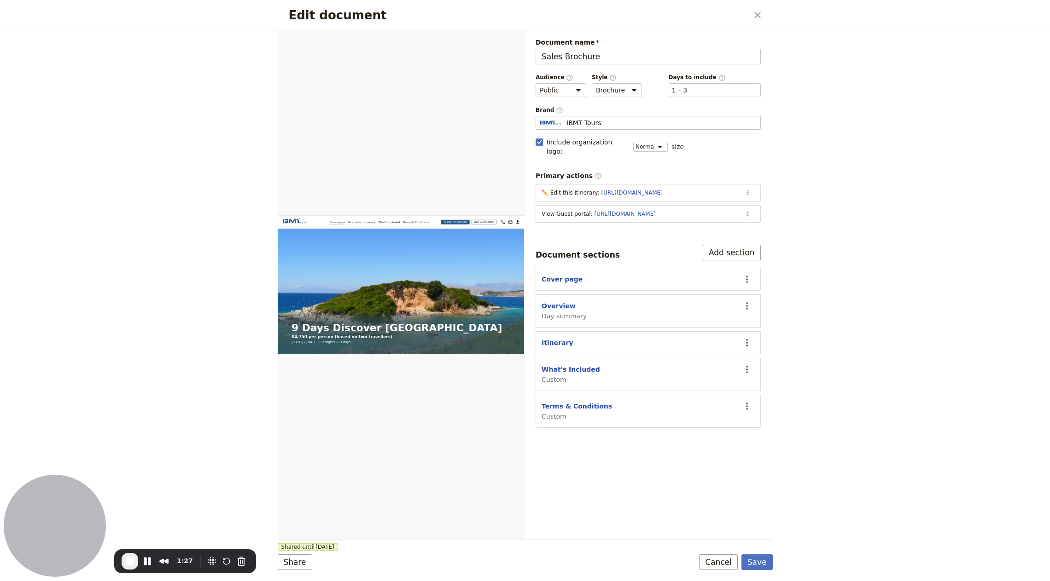
click at [761, 5] on div "Edit document ​" at bounding box center [525, 15] width 495 height 30
click at [757, 12] on icon "Close dialog" at bounding box center [757, 15] width 11 height 11
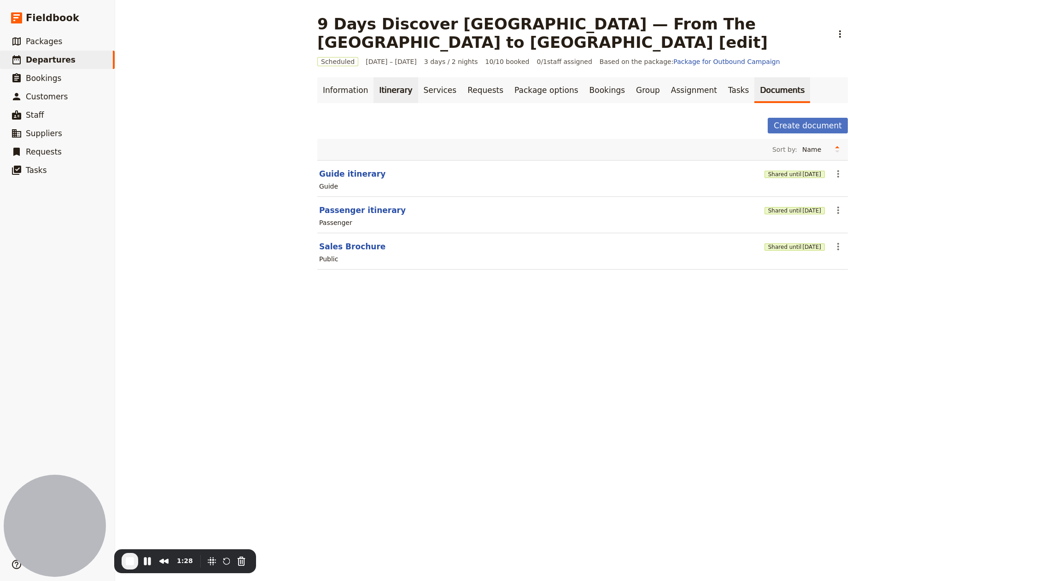
click at [393, 93] on link "Itinerary" at bounding box center [395, 90] width 44 height 26
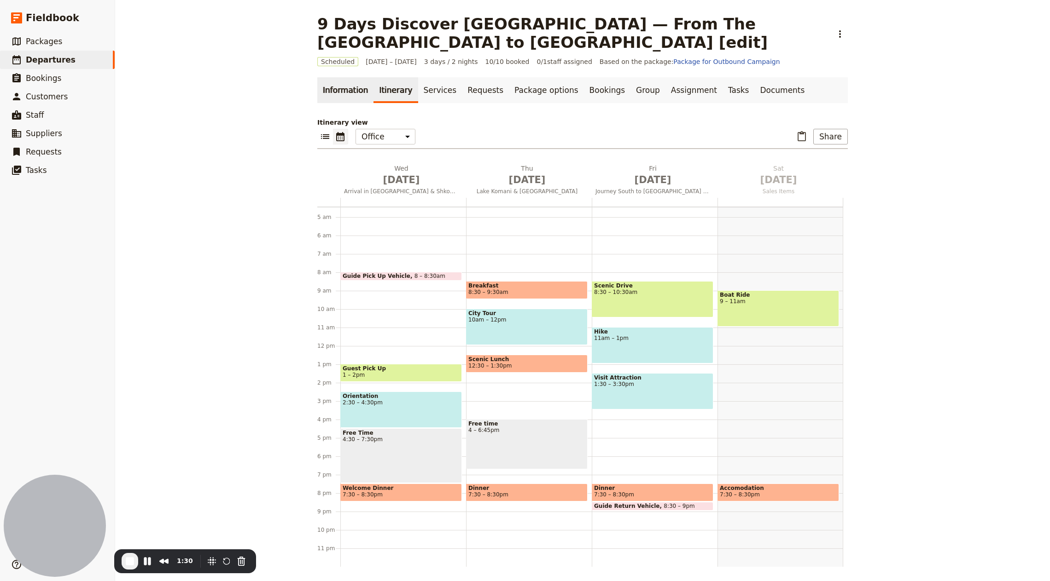
click at [342, 93] on link "Information" at bounding box center [345, 90] width 56 height 26
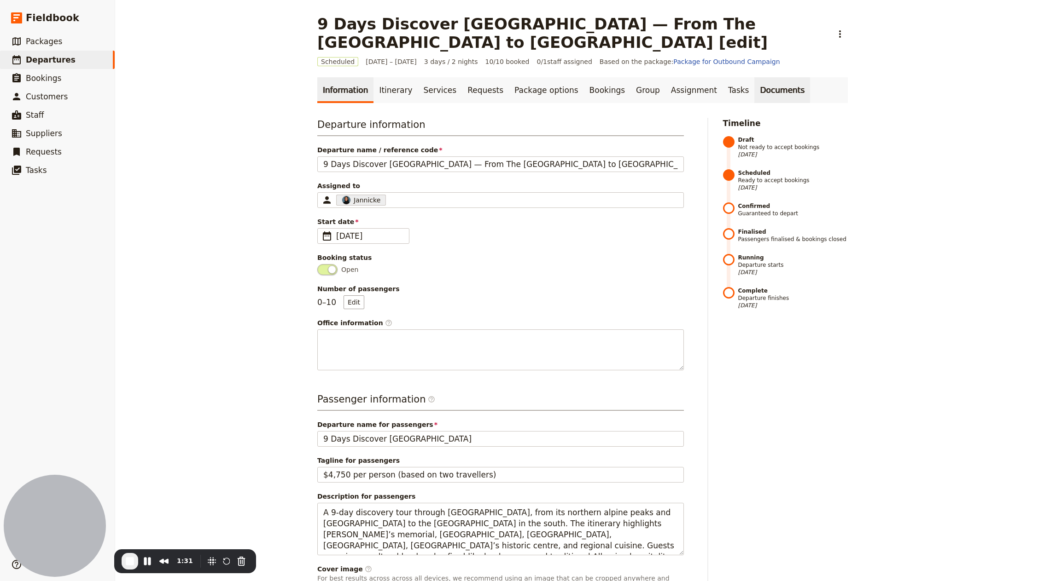
click at [768, 92] on link "Documents" at bounding box center [782, 90] width 56 height 26
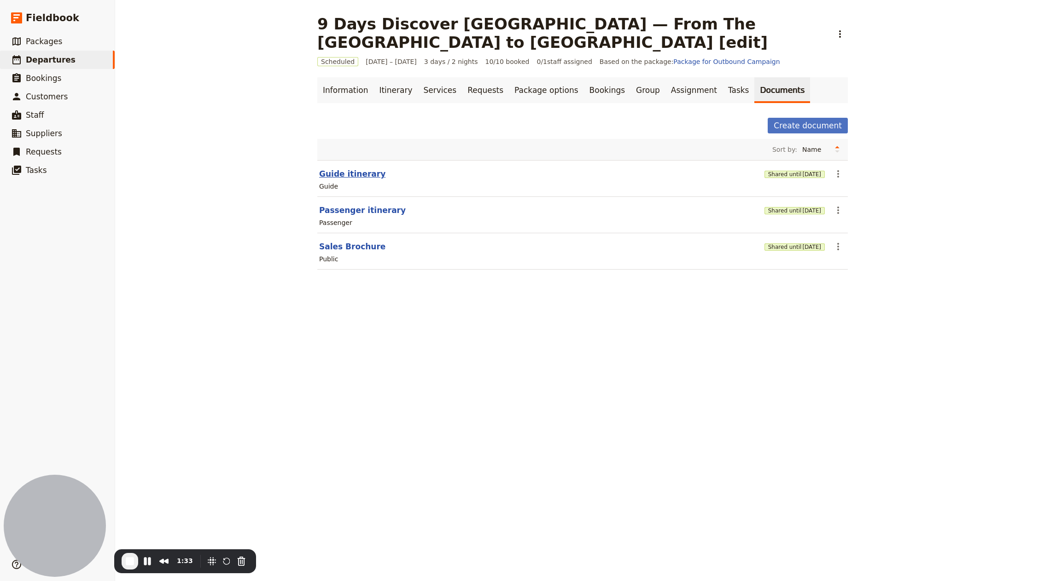
click at [355, 174] on button "Guide itinerary" at bounding box center [352, 173] width 66 height 11
select select "STAFF"
select select "RUN_SHEET"
select select "LARGE"
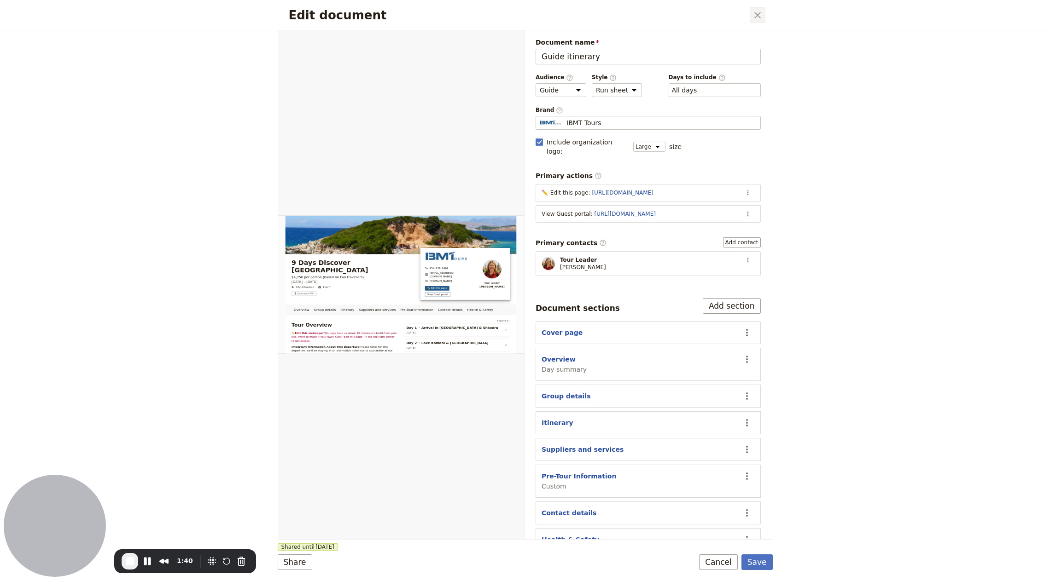
click at [757, 17] on icon "Close dialog" at bounding box center [757, 15] width 11 height 11
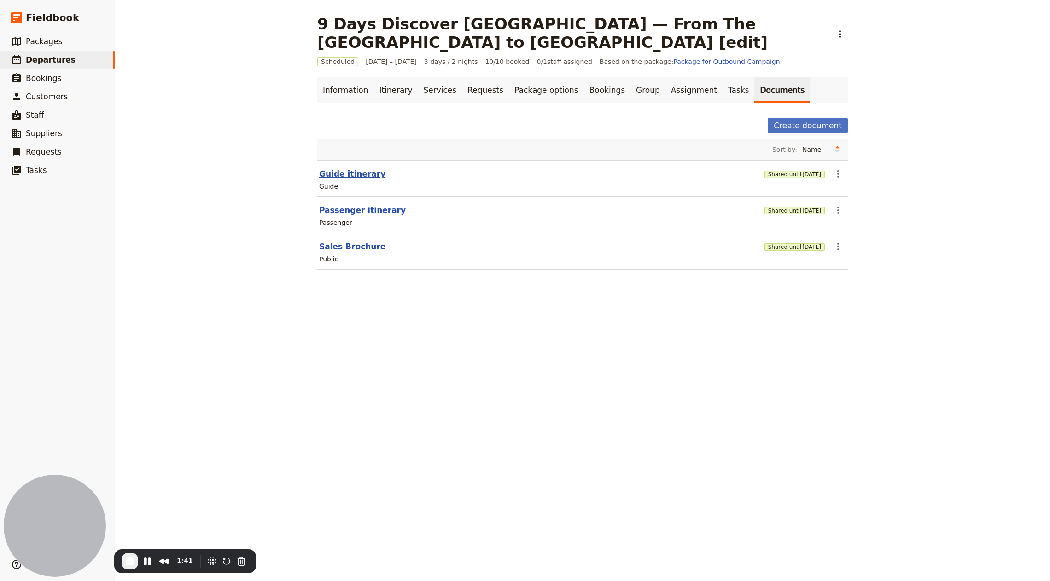
click at [350, 173] on button "Guide itinerary" at bounding box center [352, 173] width 66 height 11
select select "STAFF"
select select "RUN_SHEET"
select select "LARGE"
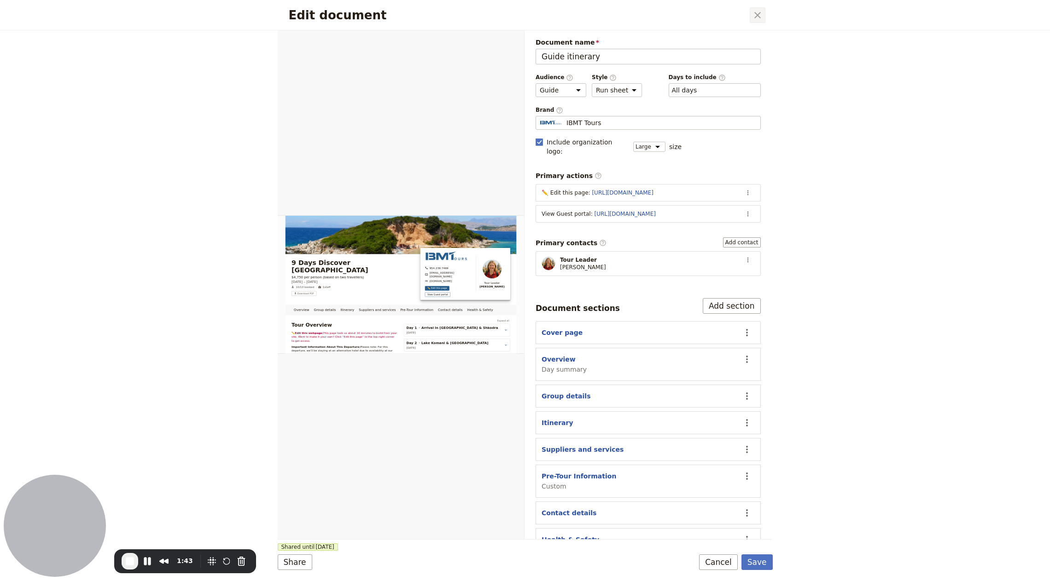
click at [750, 17] on button "​" at bounding box center [757, 15] width 16 height 16
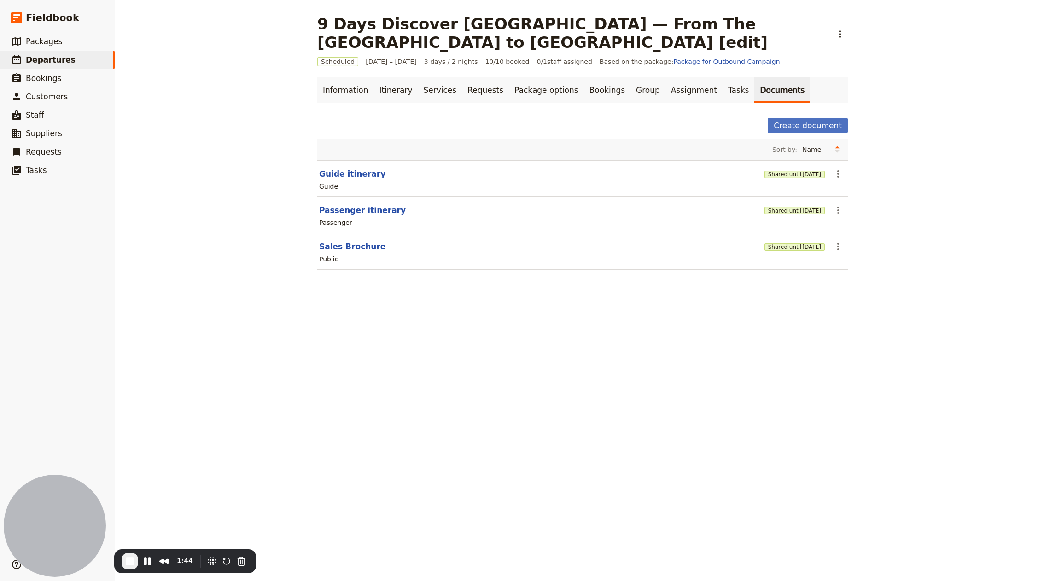
click at [364, 217] on div "Passenger" at bounding box center [582, 222] width 528 height 11
click at [371, 208] on button "Passenger itinerary" at bounding box center [362, 210] width 87 height 11
select select "PASSENGER"
select select "RUN_SHEET"
select select "LARGE"
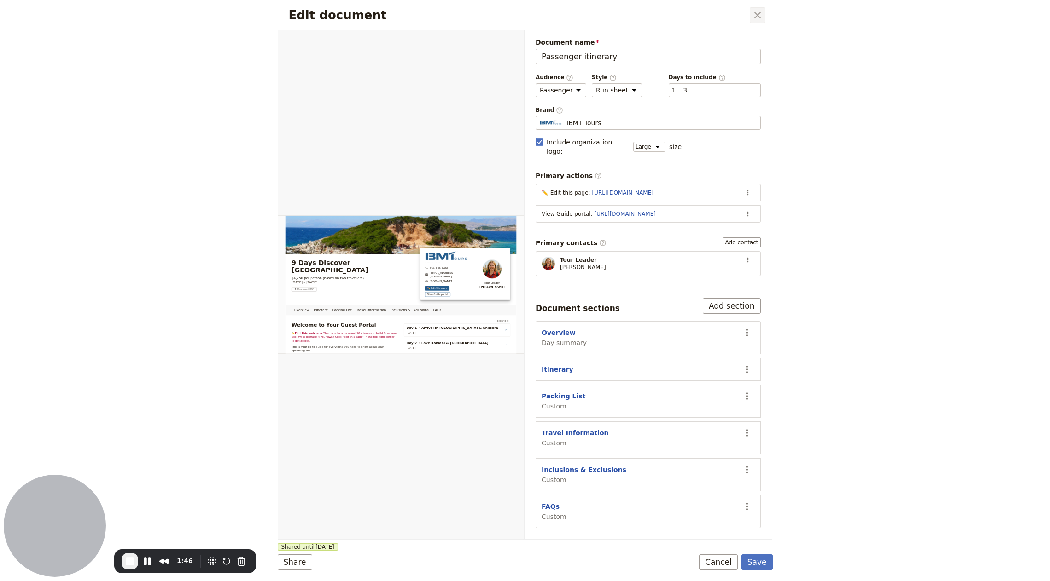
click at [752, 10] on icon "Close dialog" at bounding box center [757, 15] width 11 height 11
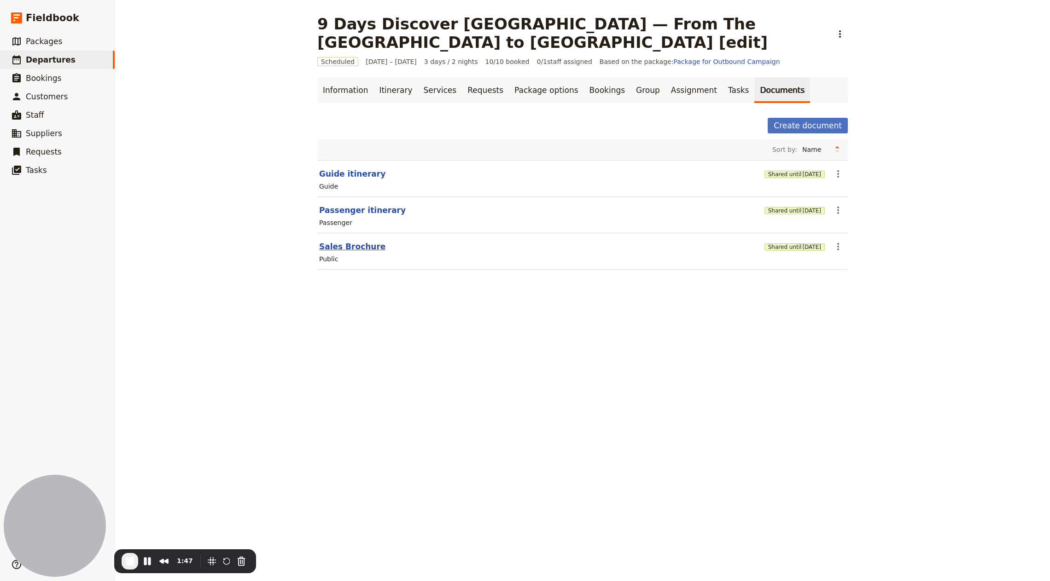
click at [353, 251] on button "Sales Brochure" at bounding box center [352, 246] width 66 height 11
select select "DEFAULT"
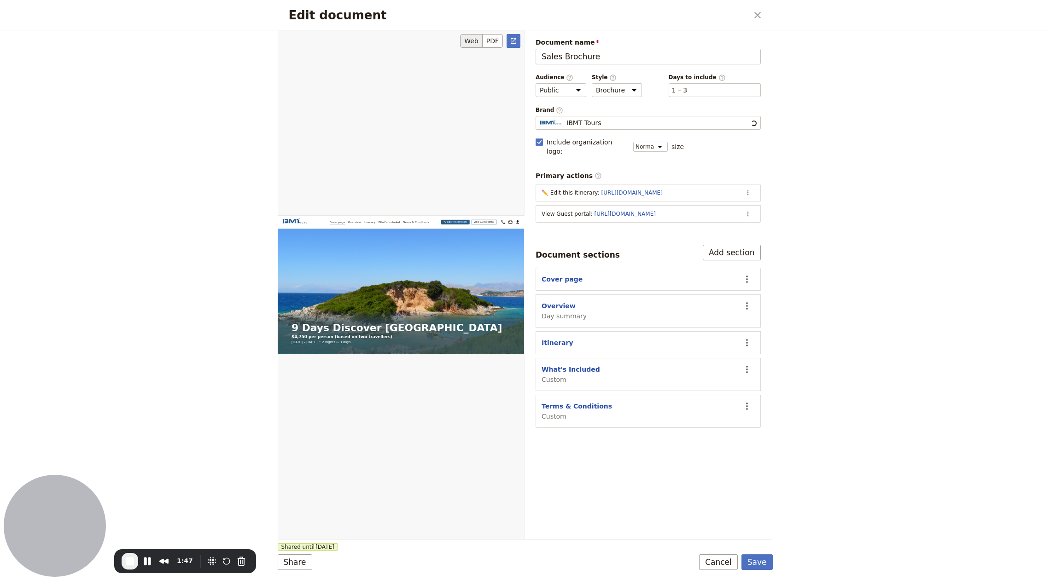
click at [355, 249] on div "Edit document" at bounding box center [401, 285] width 246 height 510
click at [759, 11] on icon "Close dialog" at bounding box center [757, 15] width 11 height 11
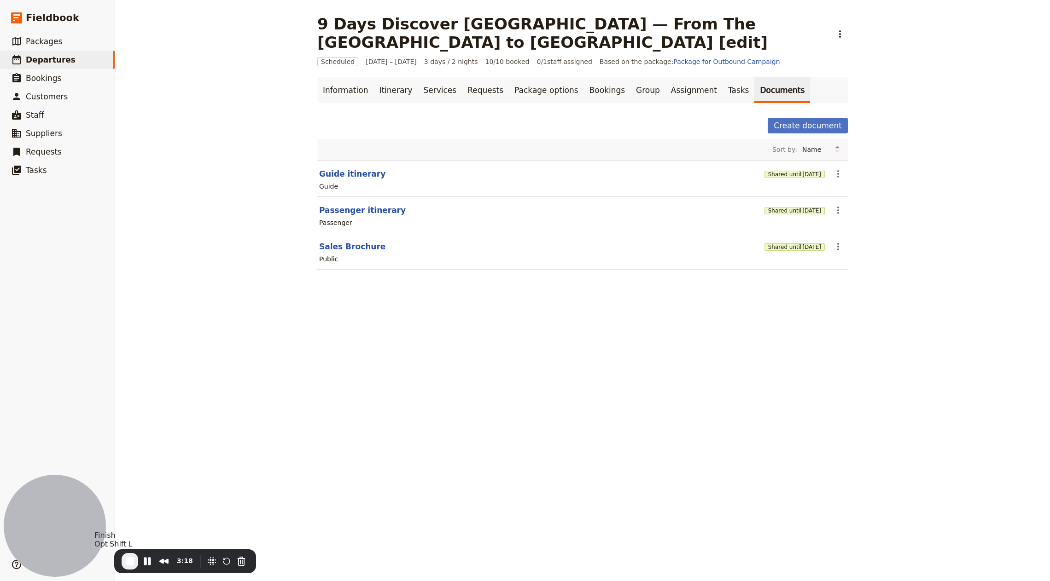
click at [130, 562] on span "End Recording" at bounding box center [129, 561] width 11 height 11
